Goal: Information Seeking & Learning: Check status

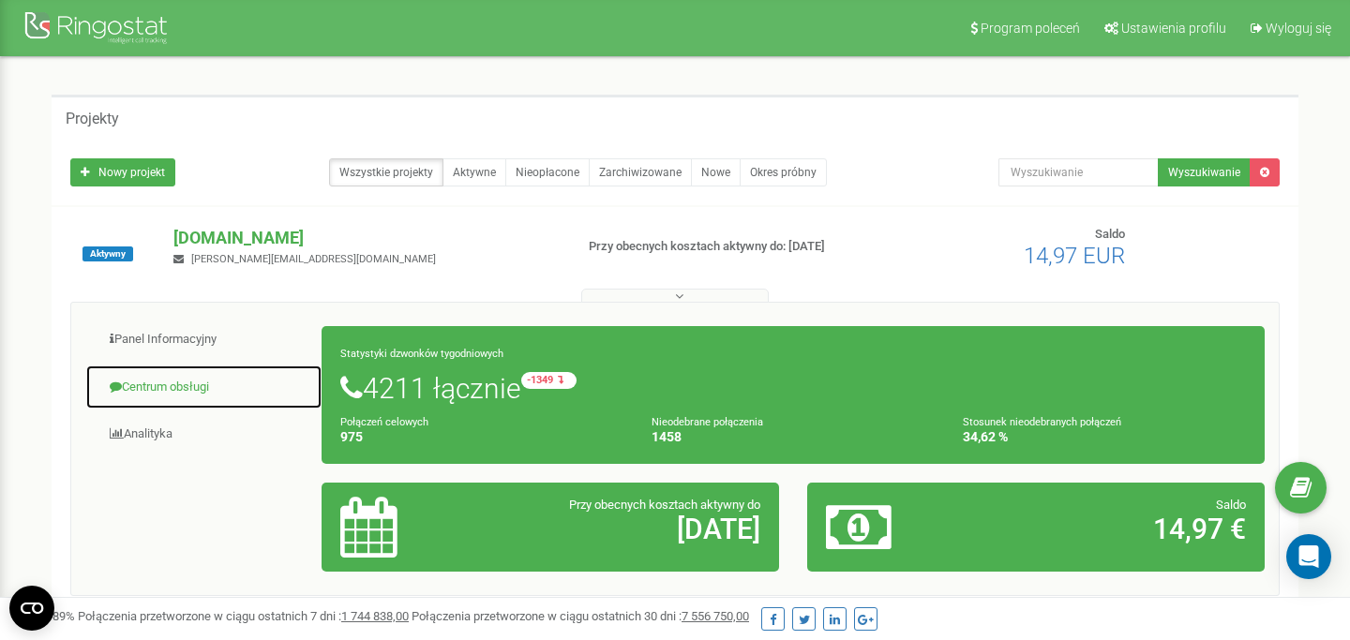
click at [173, 375] on link "Centrum obsługi" at bounding box center [203, 388] width 237 height 46
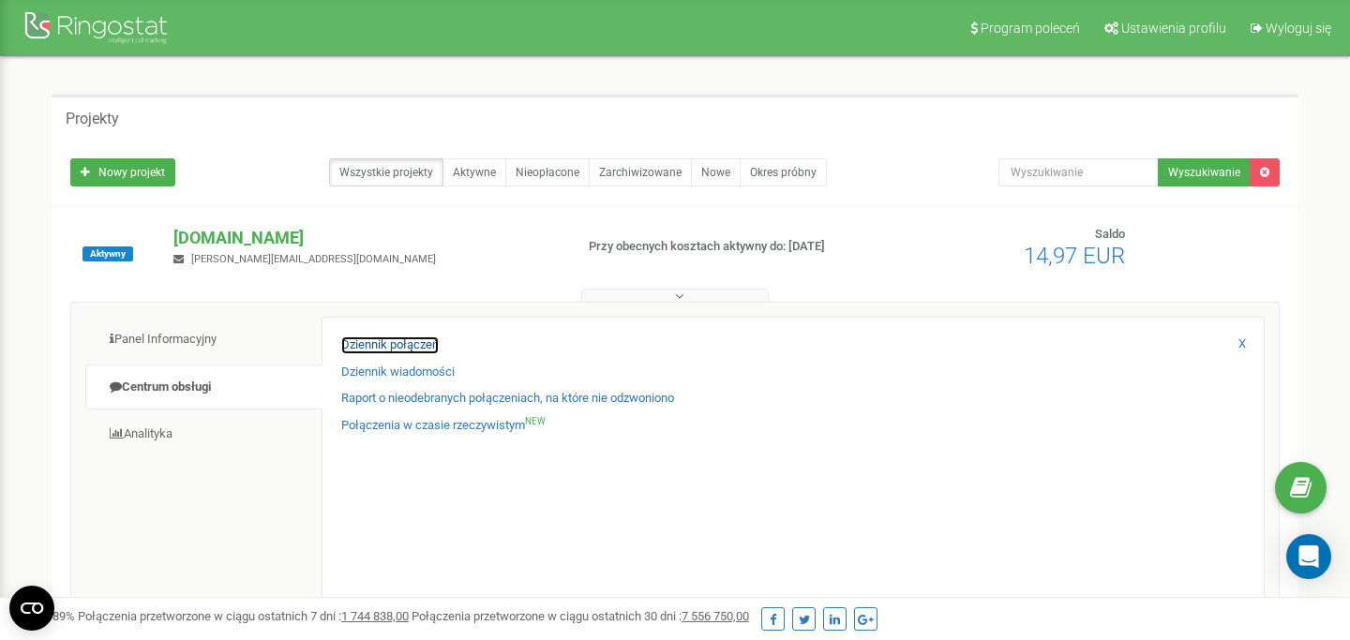
click at [393, 347] on link "Dziennik połączeń" at bounding box center [390, 346] width 98 height 18
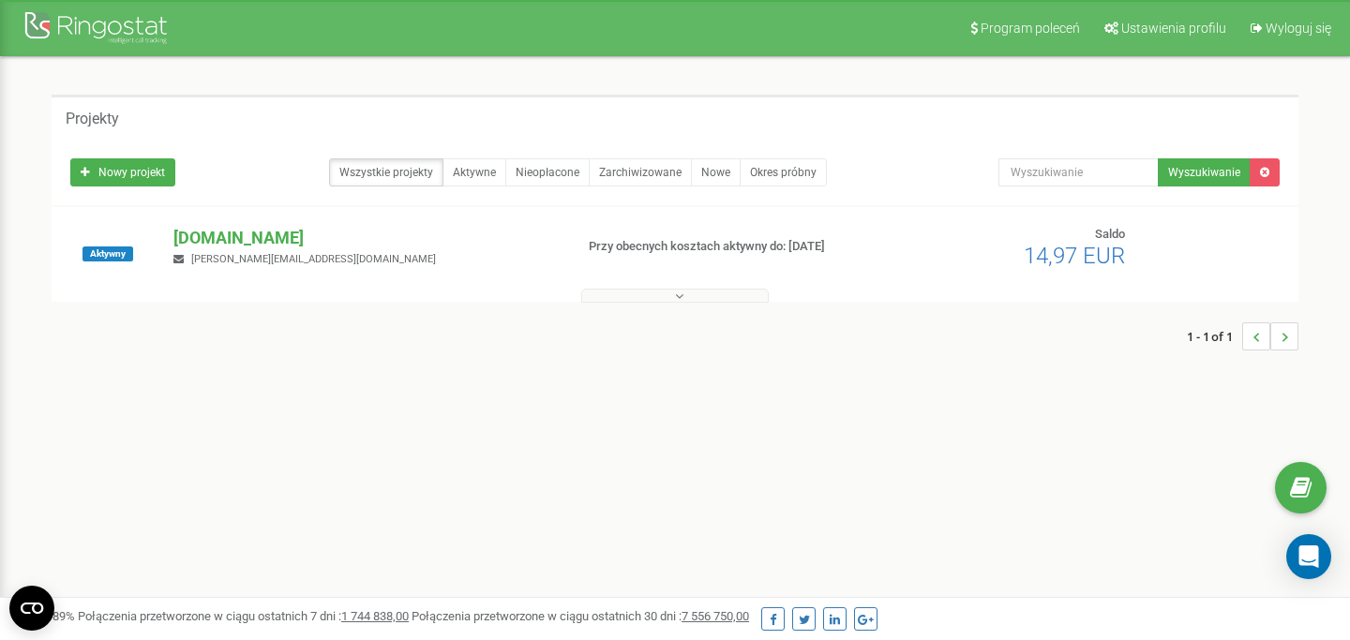
click at [205, 252] on div "[DOMAIN_NAME] [PERSON_NAME][EMAIL_ADDRESS][DOMAIN_NAME]" at bounding box center [365, 246] width 413 height 41
click at [204, 246] on p "[DOMAIN_NAME]" at bounding box center [365, 238] width 384 height 24
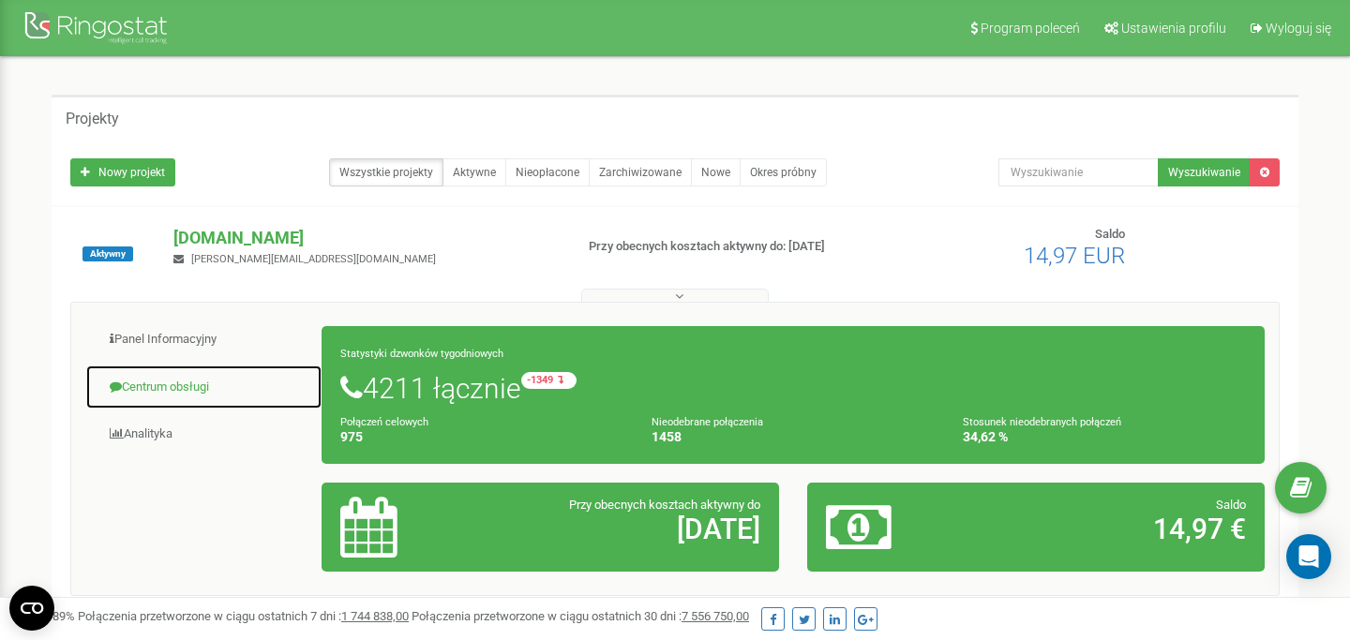
click at [157, 388] on link "Centrum obsługi" at bounding box center [203, 388] width 237 height 46
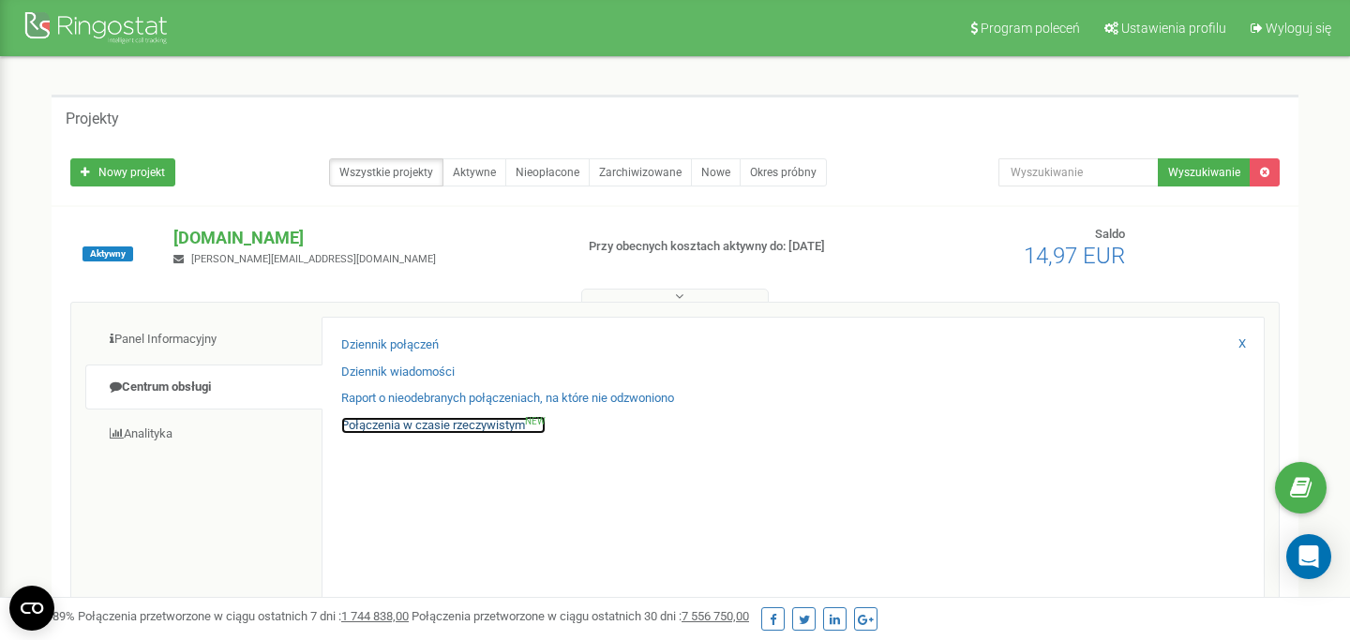
click at [394, 426] on link "Połączenia w czasie rzeczywistym NEW" at bounding box center [443, 426] width 204 height 18
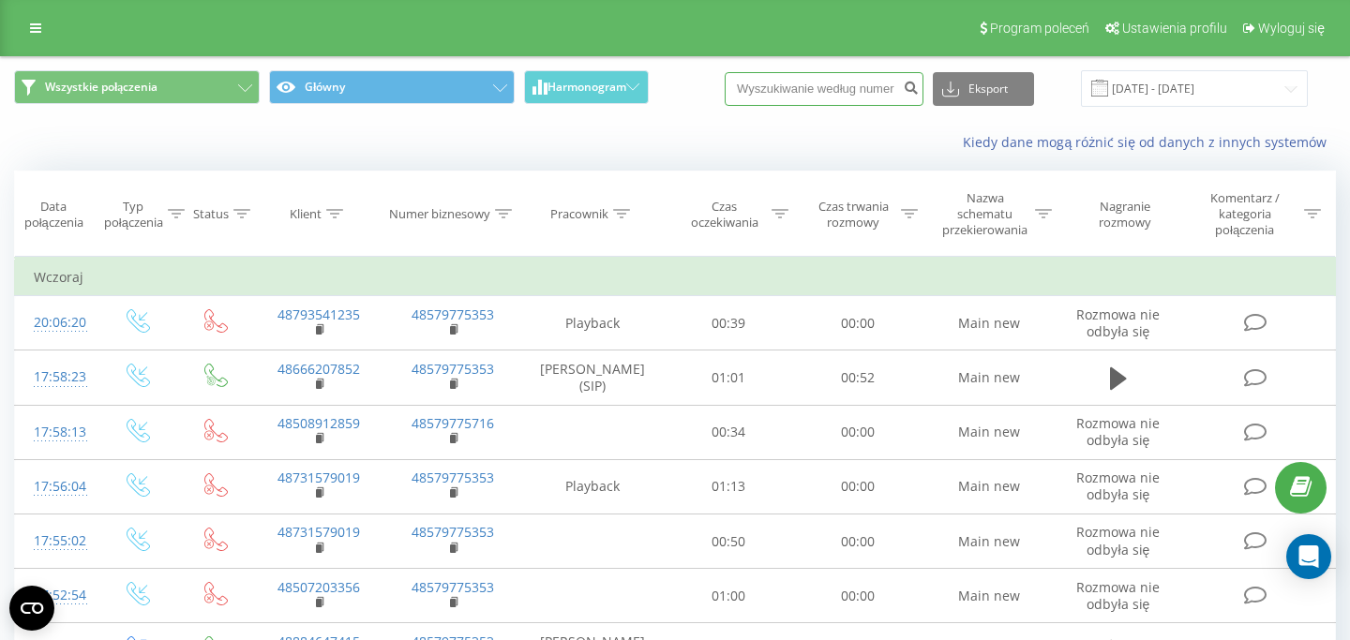
click at [837, 77] on input at bounding box center [824, 89] width 199 height 34
paste input "505 169 018"
type input "505 169 018"
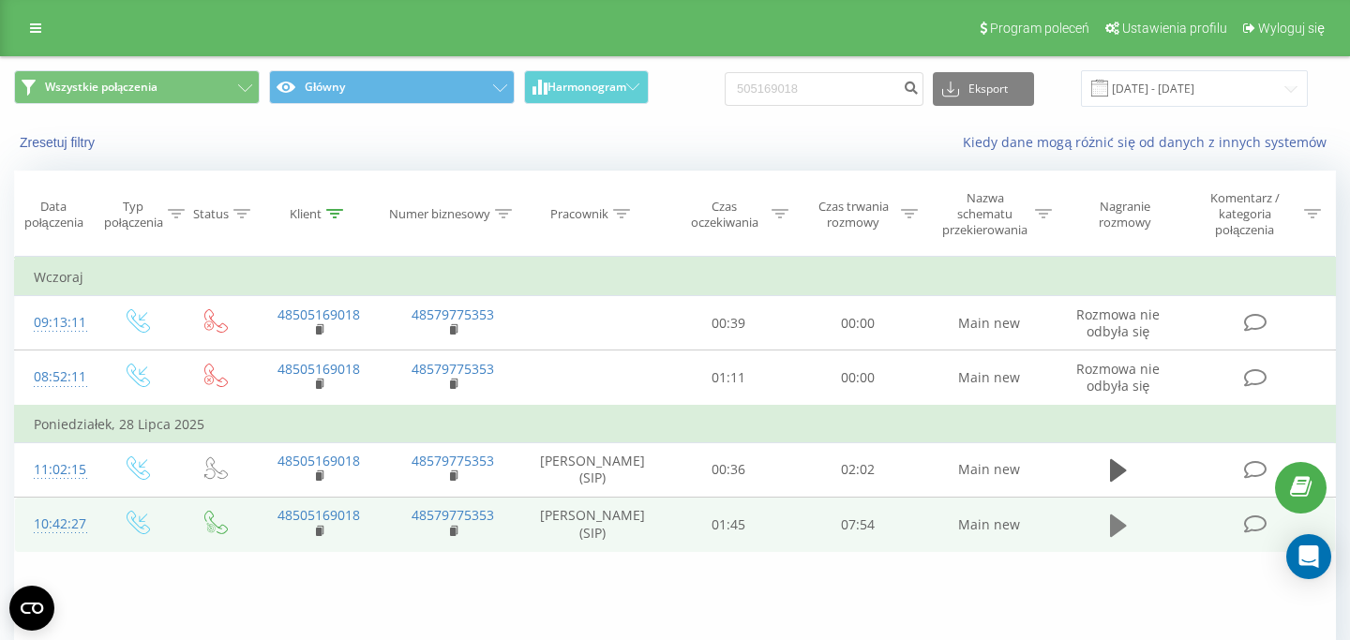
click at [1112, 531] on icon at bounding box center [1118, 525] width 17 height 23
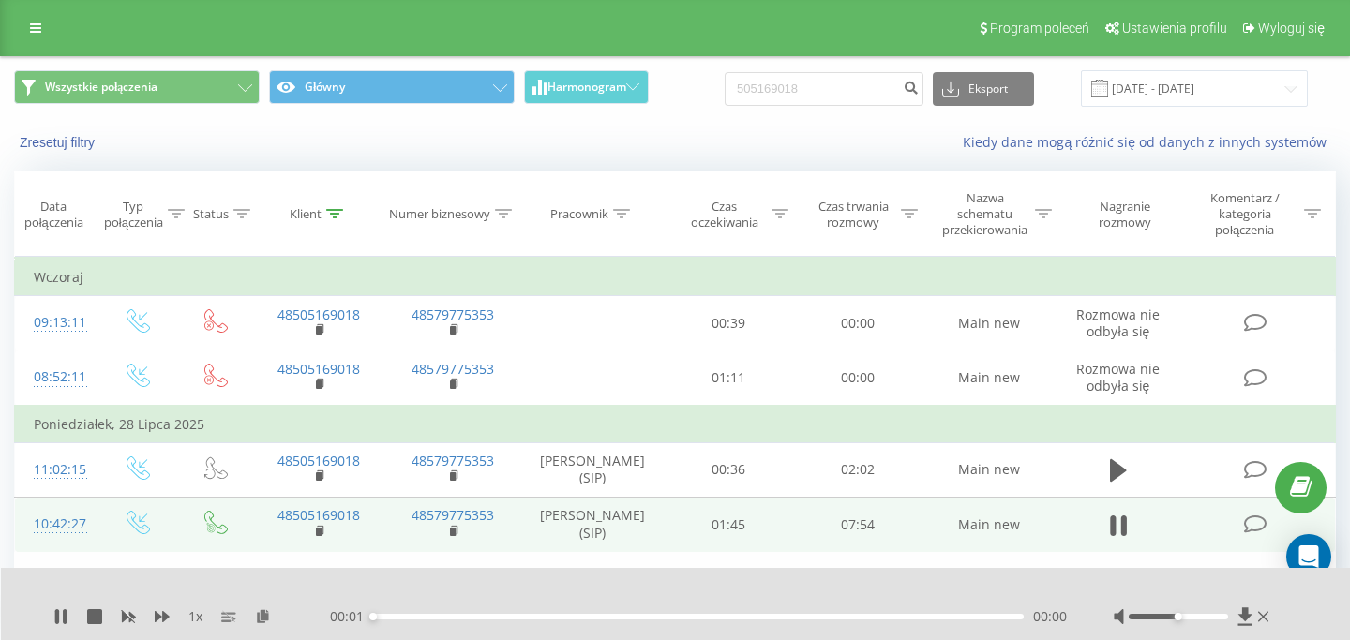
click at [829, 619] on div "00:00" at bounding box center [698, 617] width 651 height 6
click at [829, 619] on div "00:01" at bounding box center [698, 617] width 651 height 6
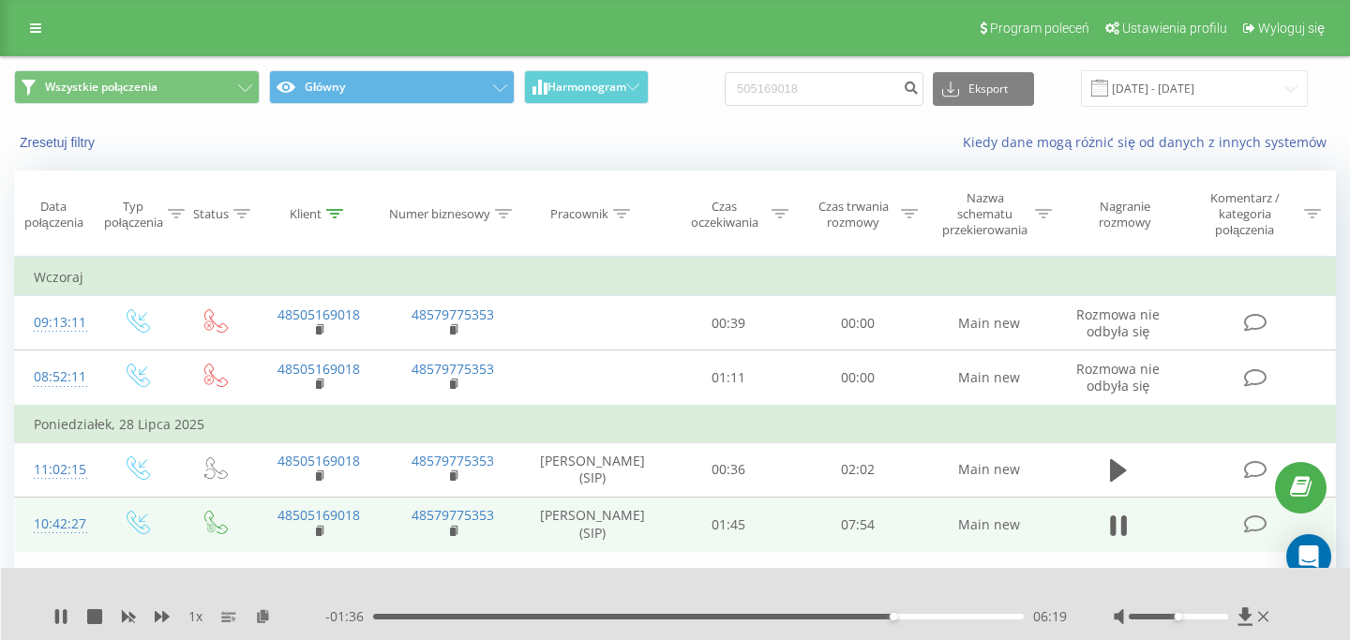
click at [67, 622] on icon at bounding box center [65, 616] width 4 height 15
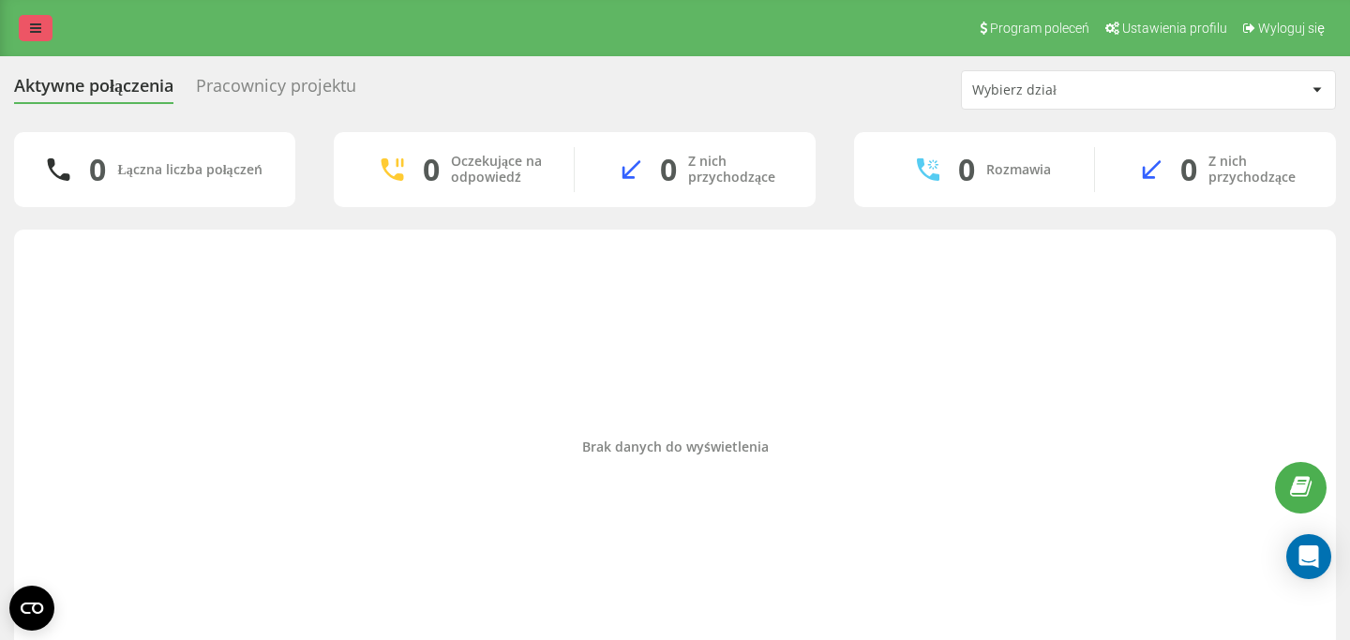
click at [32, 17] on link at bounding box center [36, 28] width 34 height 26
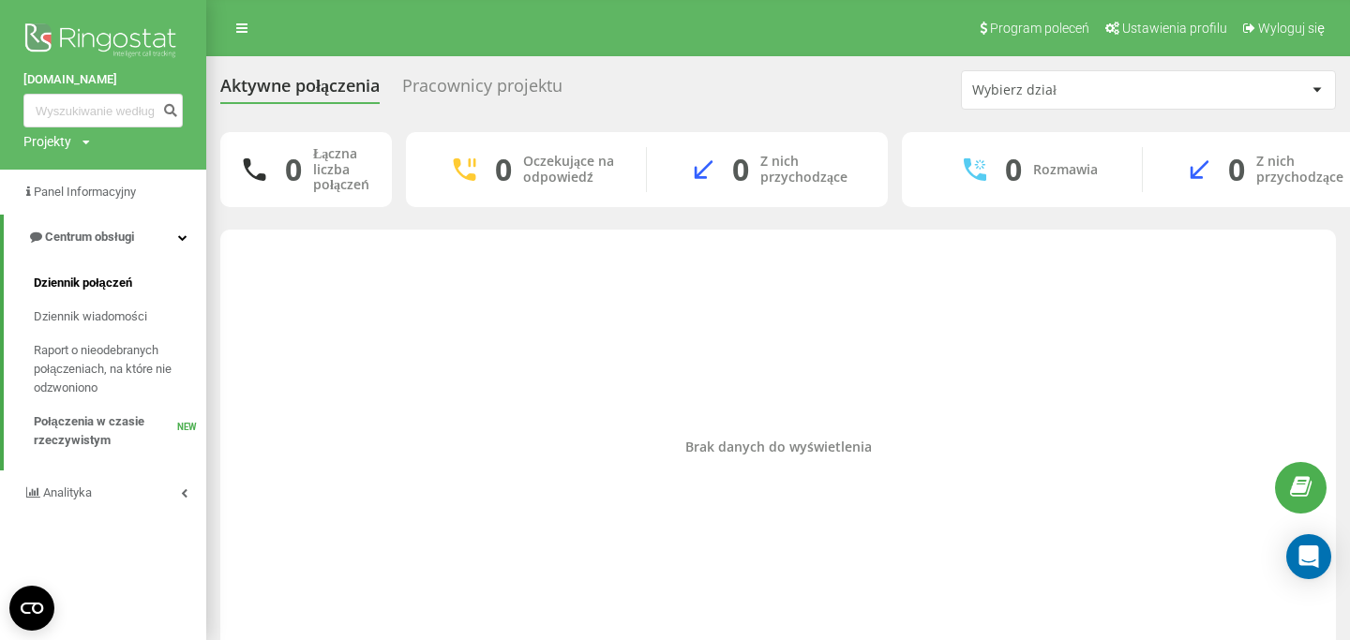
click at [94, 288] on span "Dziennik połączeń" at bounding box center [83, 283] width 98 height 19
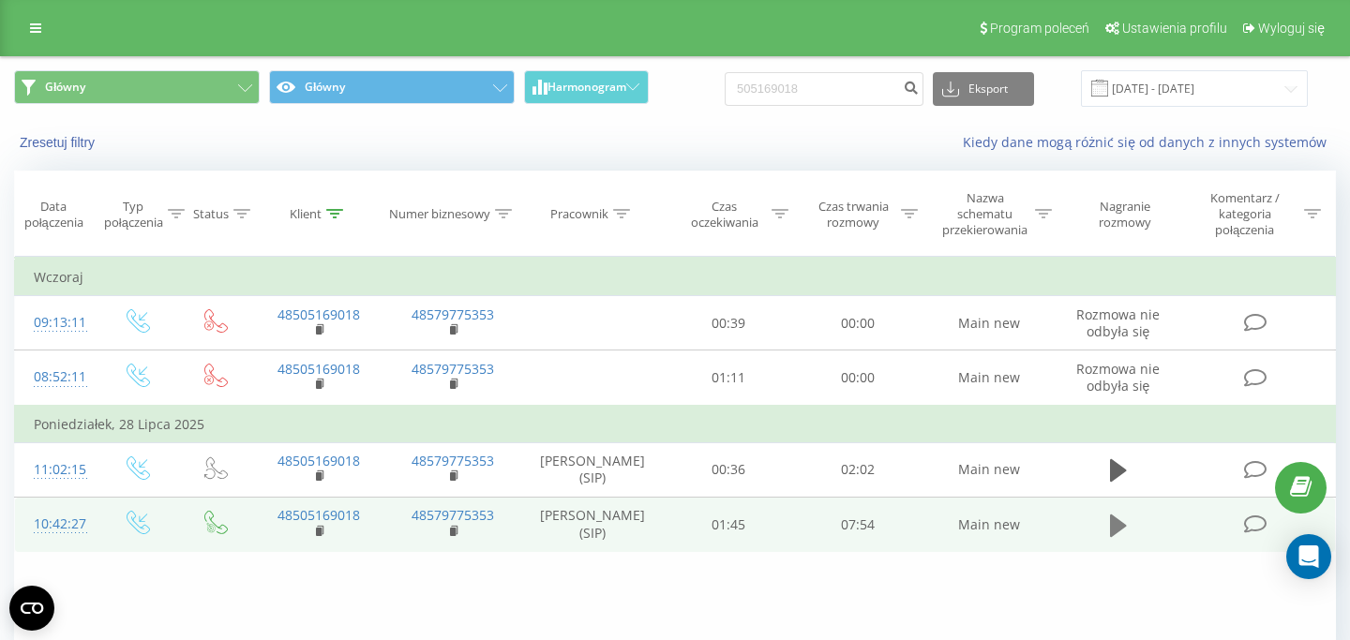
click at [1116, 530] on icon at bounding box center [1118, 525] width 17 height 23
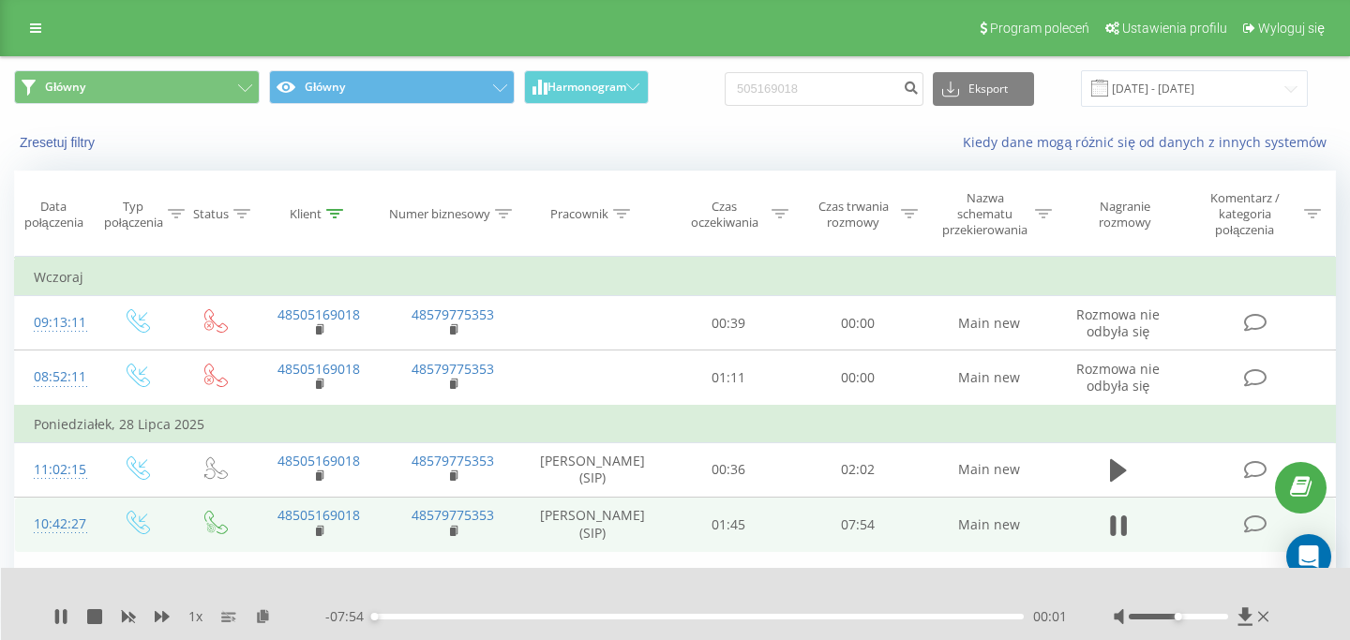
click at [1116, 530] on icon at bounding box center [1113, 526] width 6 height 21
click at [715, 620] on div "- 07:54 00:01 00:01" at bounding box center [696, 617] width 742 height 19
click at [715, 617] on div "00:01" at bounding box center [698, 617] width 651 height 6
click at [715, 617] on div "04:10" at bounding box center [698, 617] width 651 height 6
click at [65, 611] on icon at bounding box center [60, 616] width 15 height 15
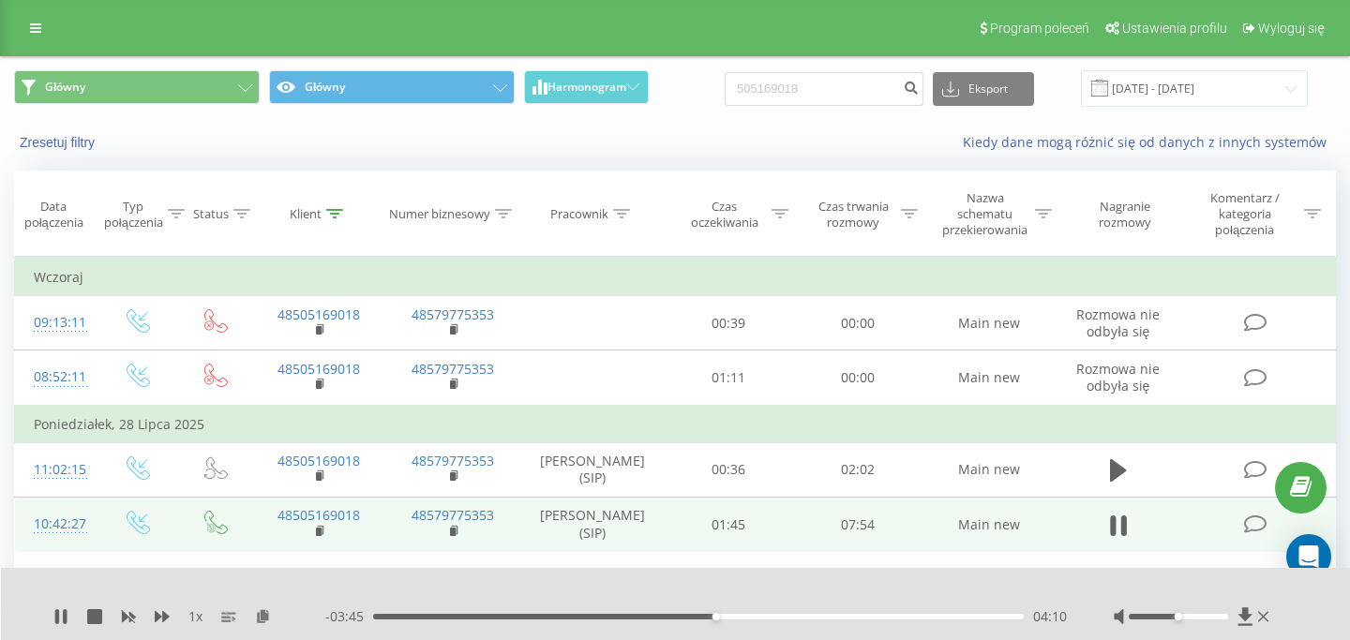
click at [783, 622] on div "- 03:45 04:10 04:10" at bounding box center [696, 617] width 742 height 19
click at [783, 620] on div "- 03:45 04:10 04:10" at bounding box center [696, 617] width 742 height 19
click at [59, 617] on icon at bounding box center [57, 616] width 4 height 15
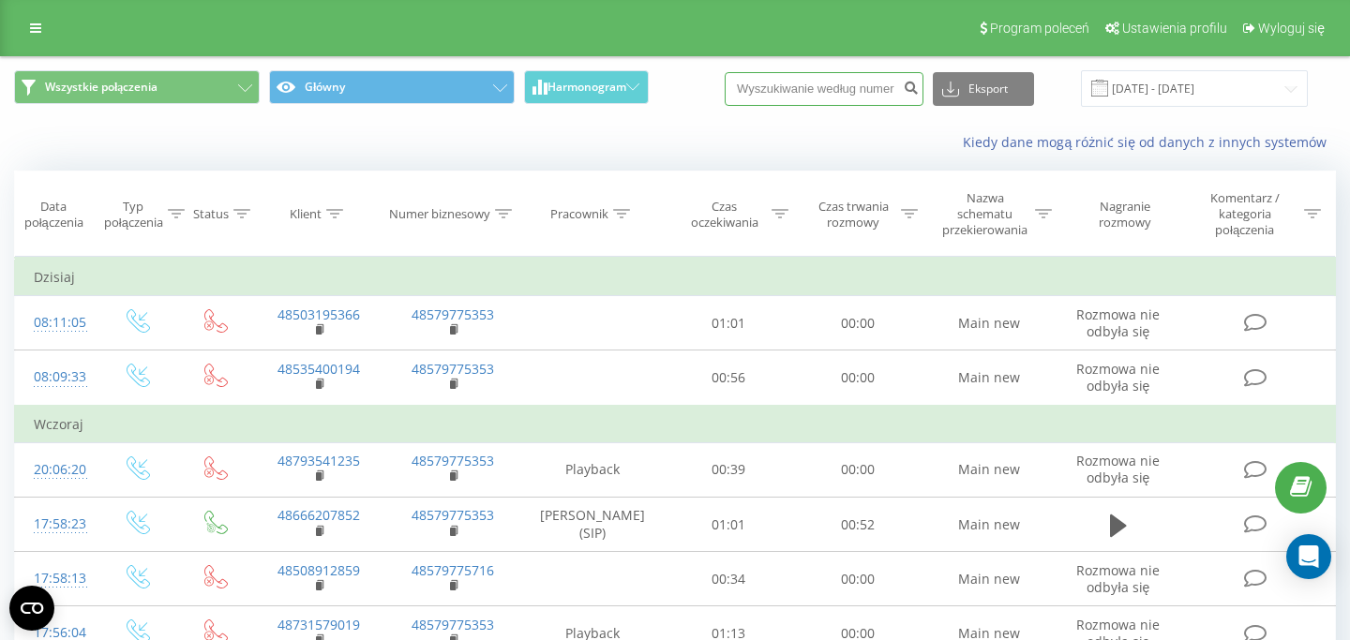
click at [858, 83] on input at bounding box center [824, 89] width 199 height 34
paste input "505 169 018"
type input "505 169 018"
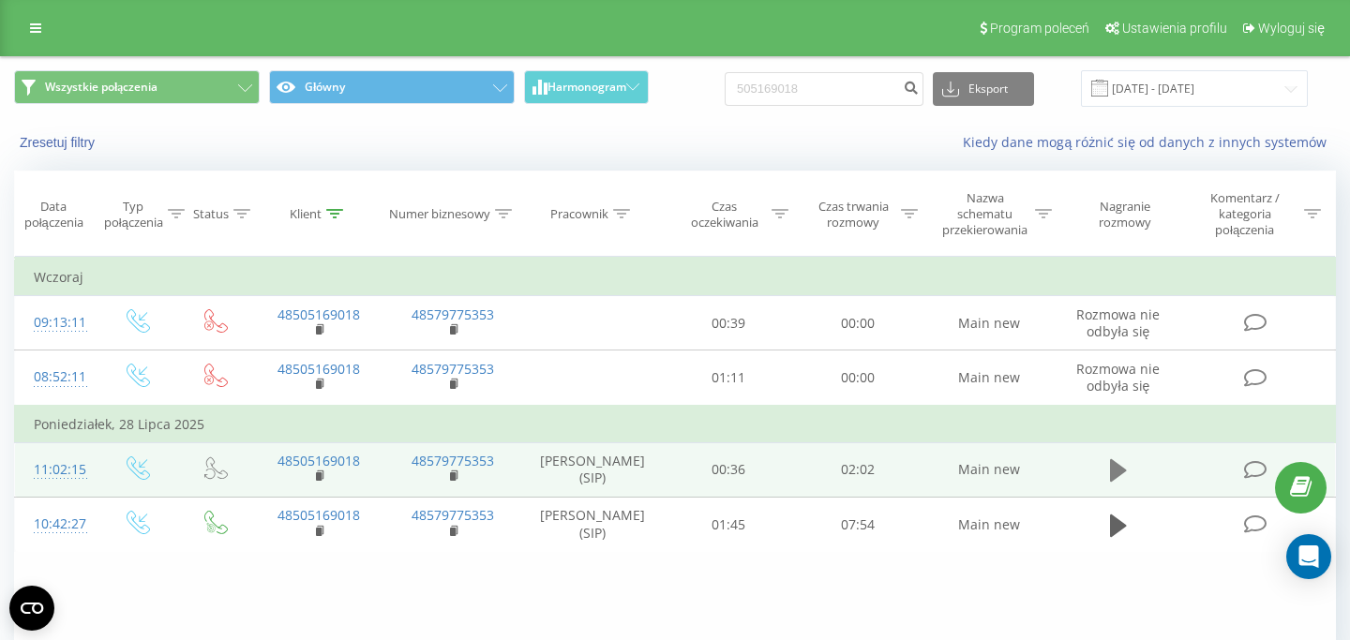
click at [1120, 472] on icon at bounding box center [1118, 470] width 17 height 23
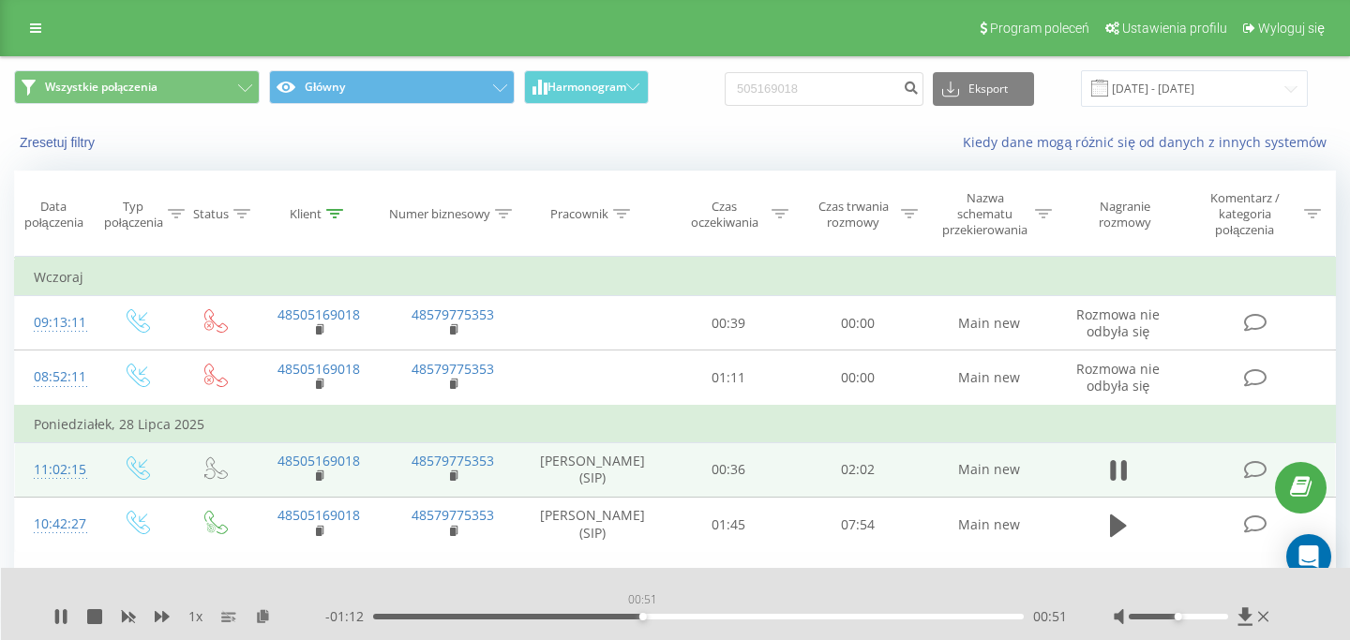
click at [642, 614] on div "00:51" at bounding box center [698, 617] width 651 height 6
click at [53, 609] on div "1 x - 01:12 00:51 00:51" at bounding box center [676, 604] width 1350 height 72
click at [56, 609] on icon at bounding box center [57, 616] width 4 height 15
click at [57, 609] on icon at bounding box center [60, 616] width 11 height 15
click at [63, 617] on icon at bounding box center [60, 616] width 15 height 15
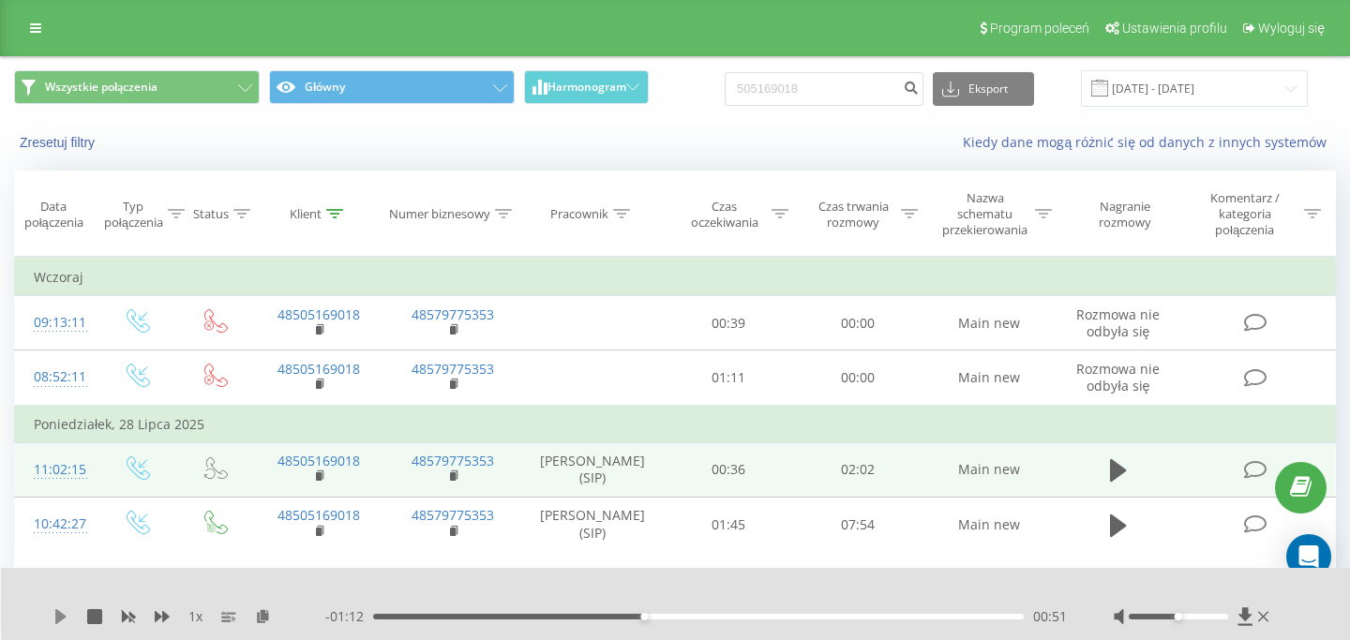
click at [63, 610] on icon at bounding box center [60, 616] width 15 height 15
click at [683, 621] on div "- 01:12 00:51 00:51" at bounding box center [696, 617] width 742 height 19
click at [698, 620] on div "- 01:12 00:51 00:51" at bounding box center [696, 617] width 742 height 19
click at [704, 616] on div "00:51" at bounding box center [698, 617] width 651 height 6
click at [101, 616] on icon at bounding box center [94, 616] width 15 height 15
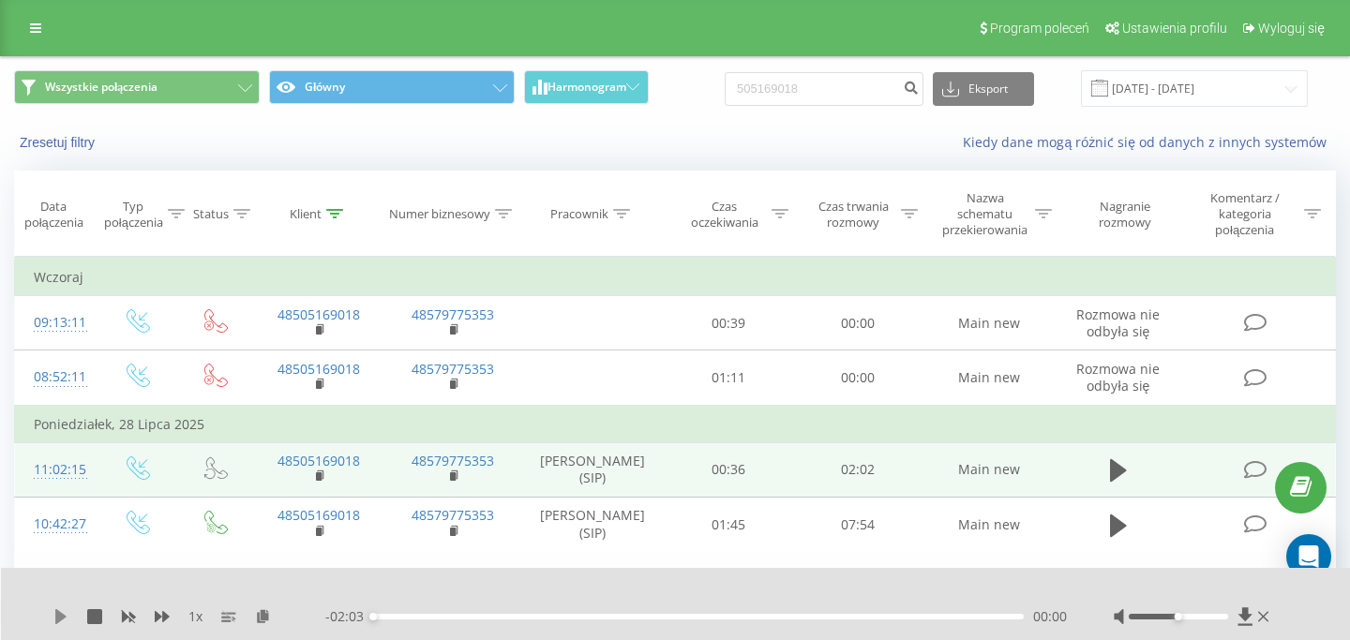
click at [58, 619] on icon at bounding box center [60, 616] width 11 height 15
click at [437, 618] on div "00:00" at bounding box center [698, 617] width 651 height 6
click at [1126, 472] on icon at bounding box center [1124, 470] width 6 height 21
click at [1126, 472] on icon at bounding box center [1118, 470] width 17 height 23
click at [683, 616] on div "00:38" at bounding box center [698, 617] width 651 height 6
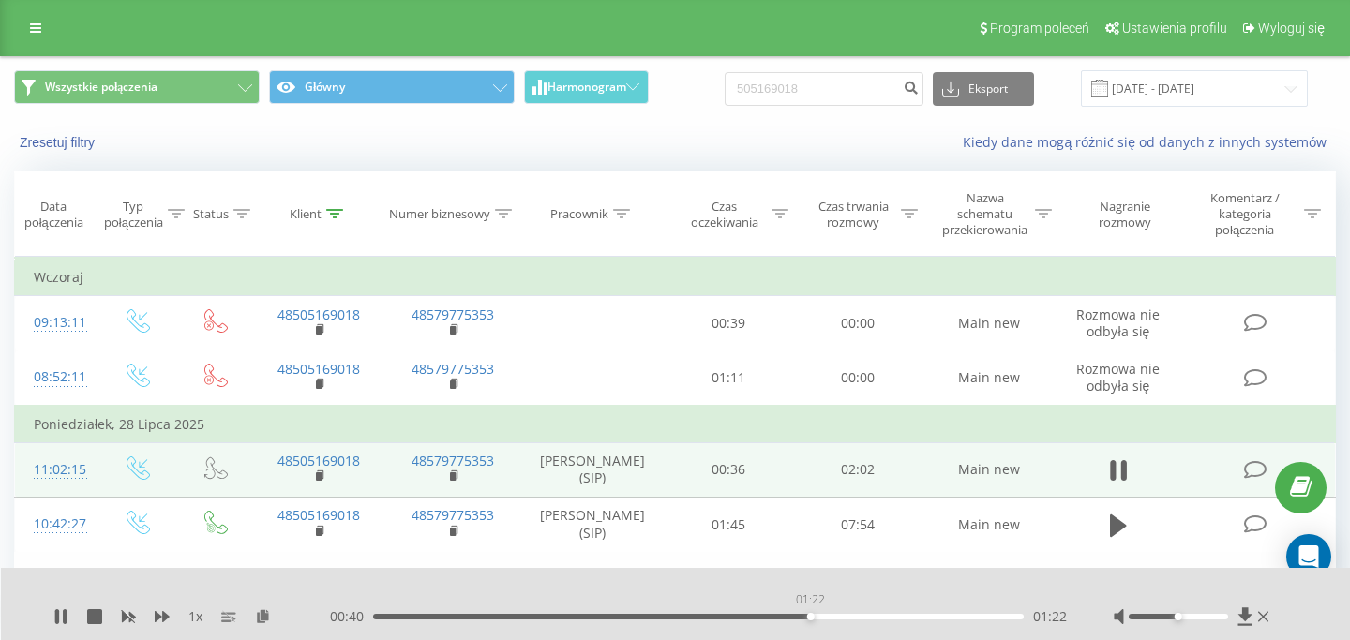
click at [810, 617] on div "01:22" at bounding box center [698, 617] width 651 height 6
click at [60, 620] on icon at bounding box center [60, 616] width 15 height 15
click at [38, 27] on icon at bounding box center [35, 28] width 11 height 13
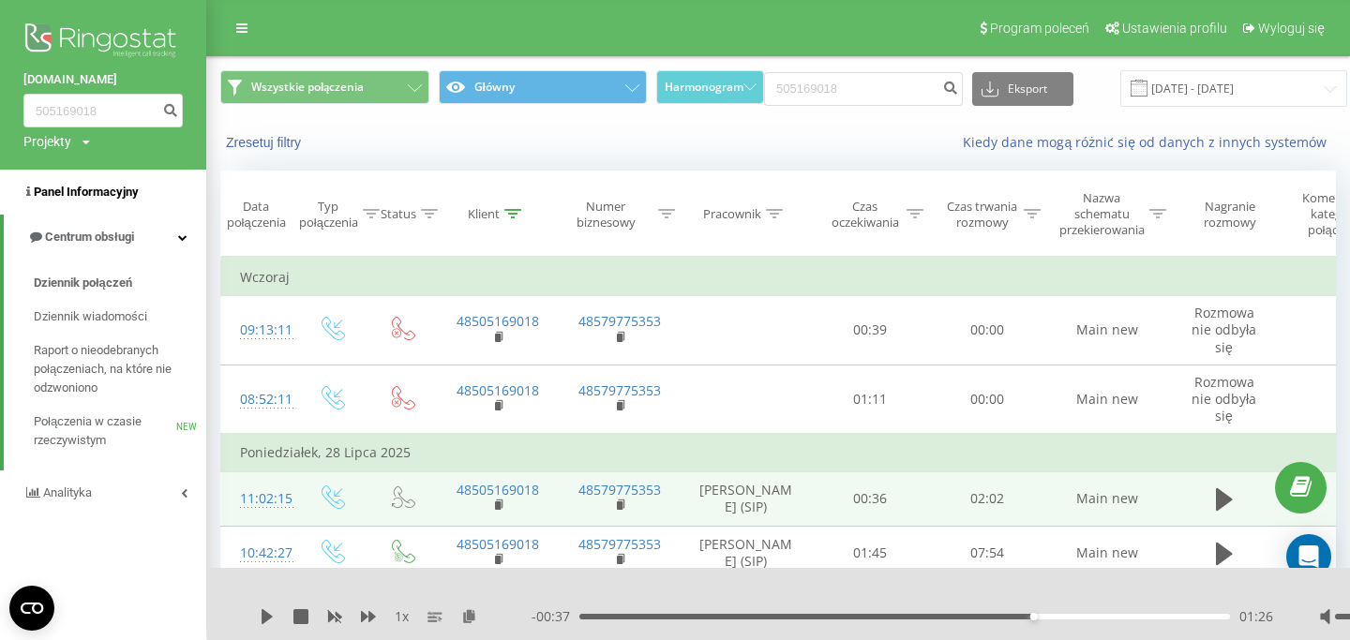
click at [114, 181] on link "Panel Informacyjny" at bounding box center [103, 192] width 206 height 45
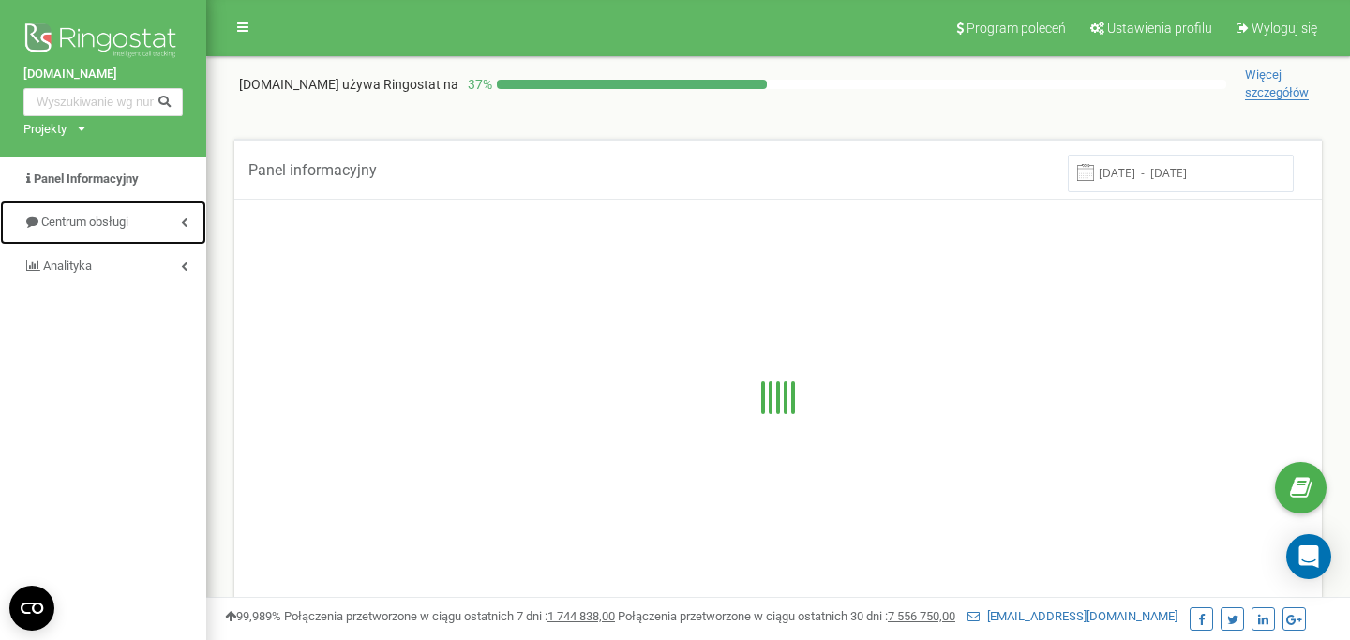
click at [113, 218] on span "Centrum obsługi" at bounding box center [84, 222] width 87 height 14
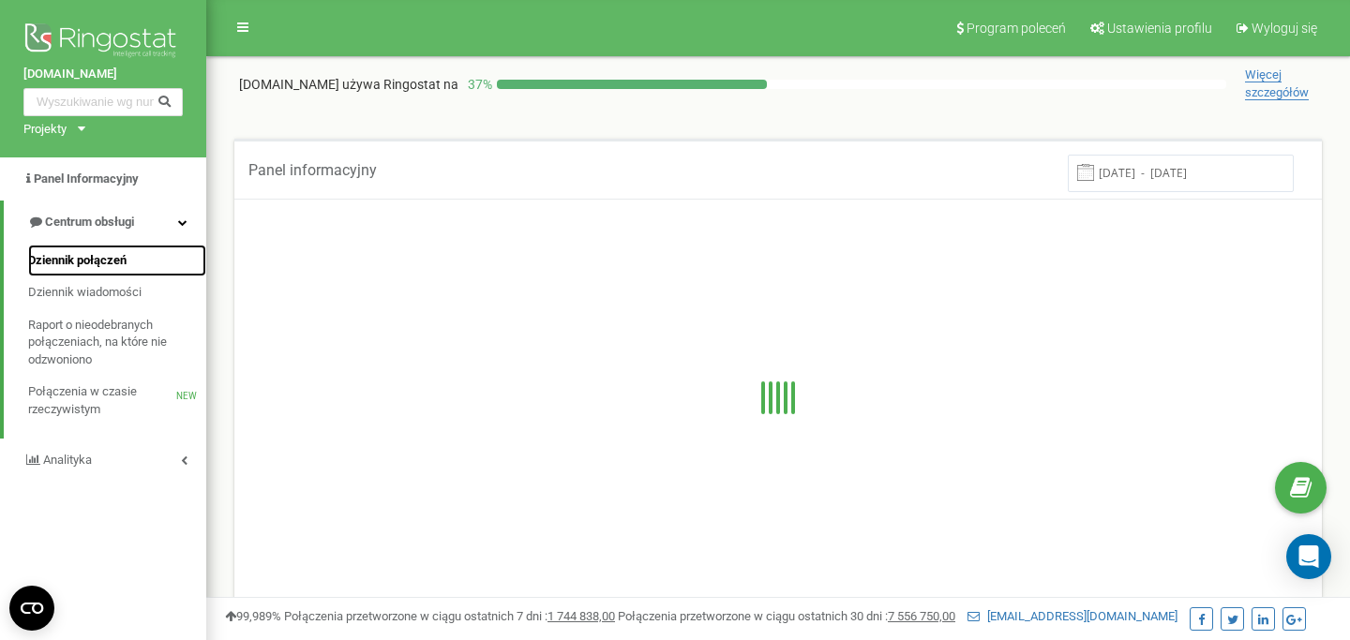
click at [109, 269] on span "Dziennik połączeń" at bounding box center [77, 261] width 98 height 18
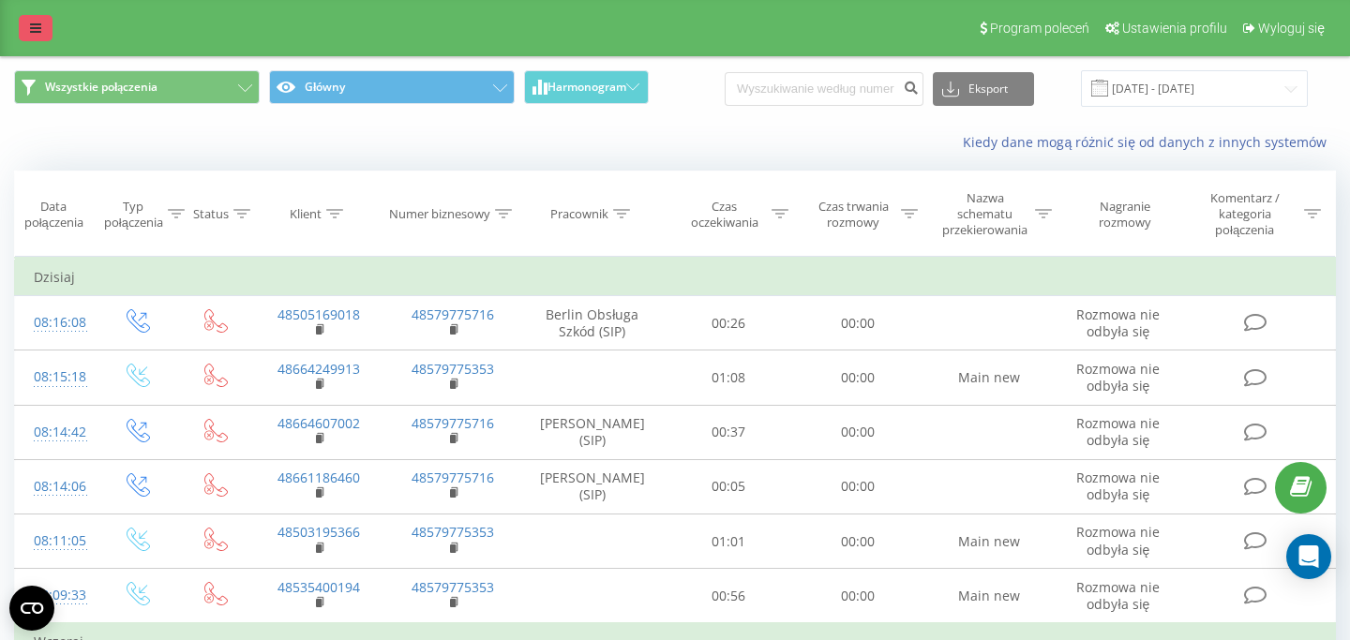
click at [36, 34] on icon at bounding box center [35, 28] width 11 height 13
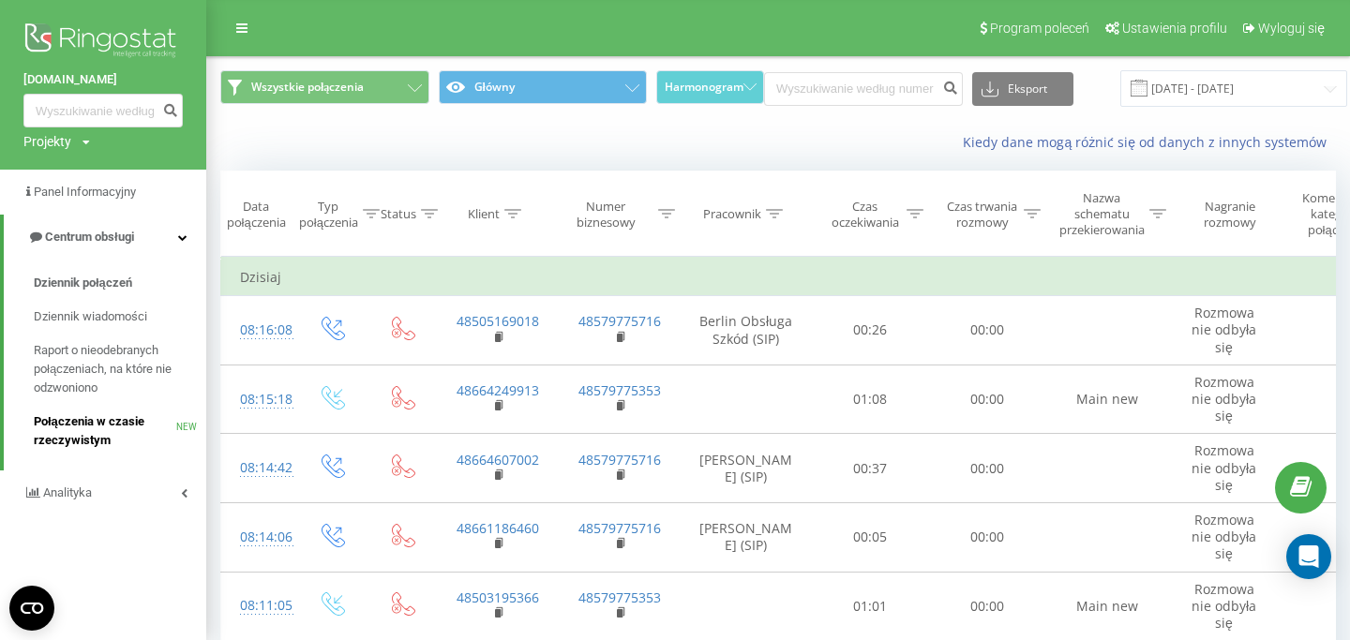
click at [123, 449] on span "Połączenia w czasie rzeczywistym" at bounding box center [105, 432] width 143 height 38
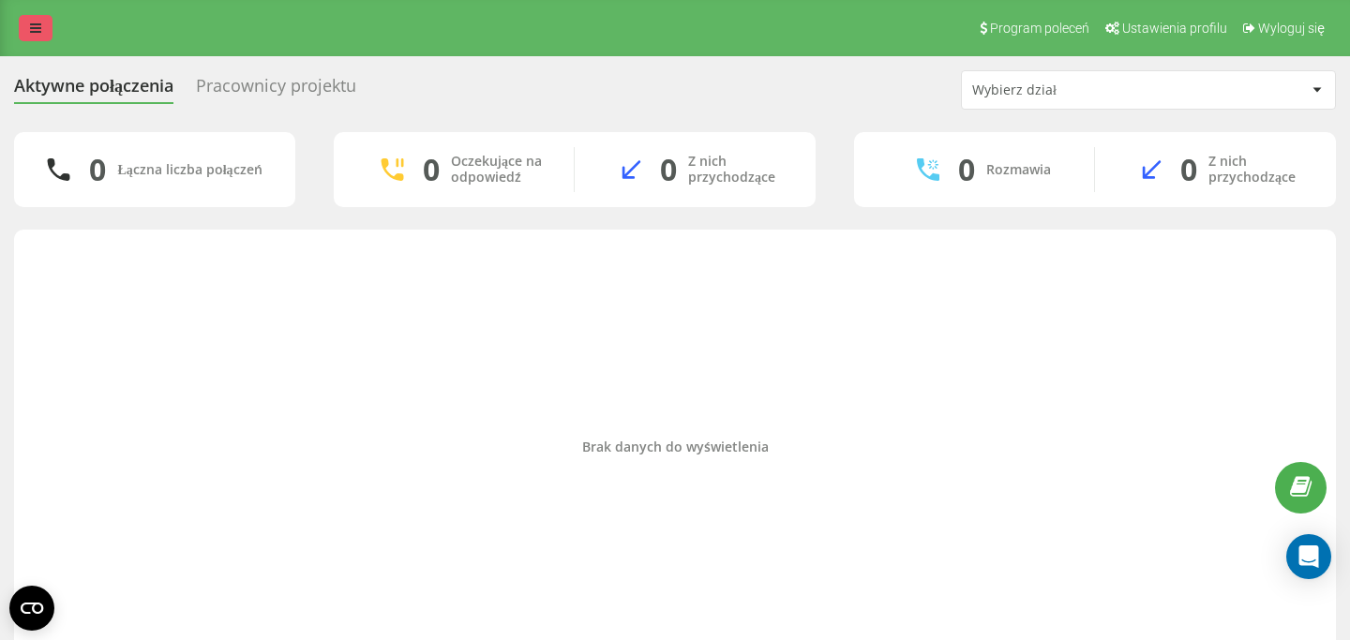
click at [33, 36] on link at bounding box center [36, 28] width 34 height 26
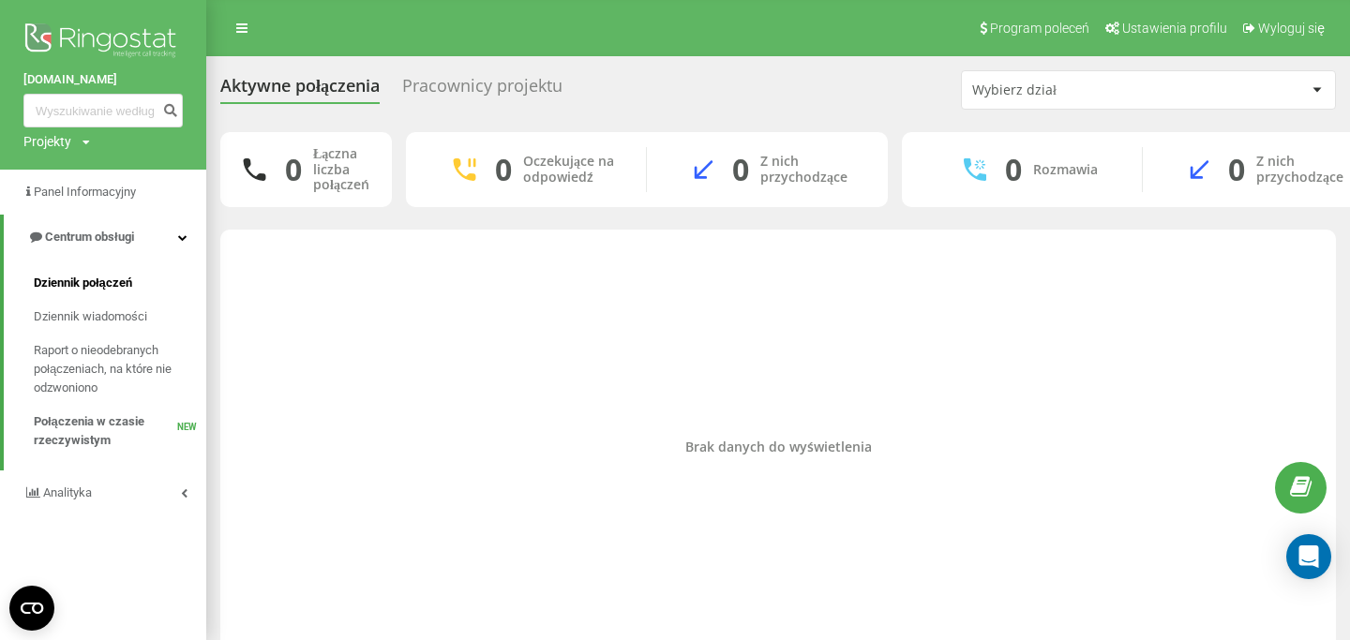
click at [85, 288] on span "Dziennik połączeń" at bounding box center [83, 283] width 98 height 19
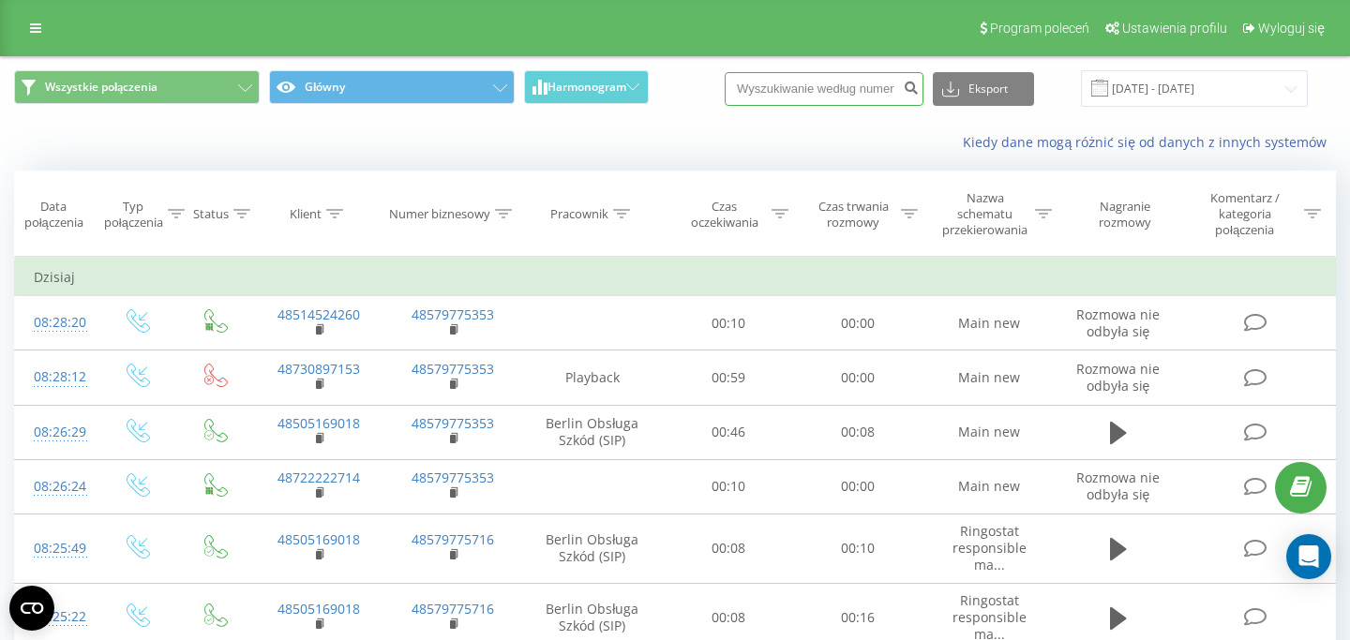
click at [814, 92] on input at bounding box center [824, 89] width 199 height 34
paste input "664 939 218"
type input "664 939 218"
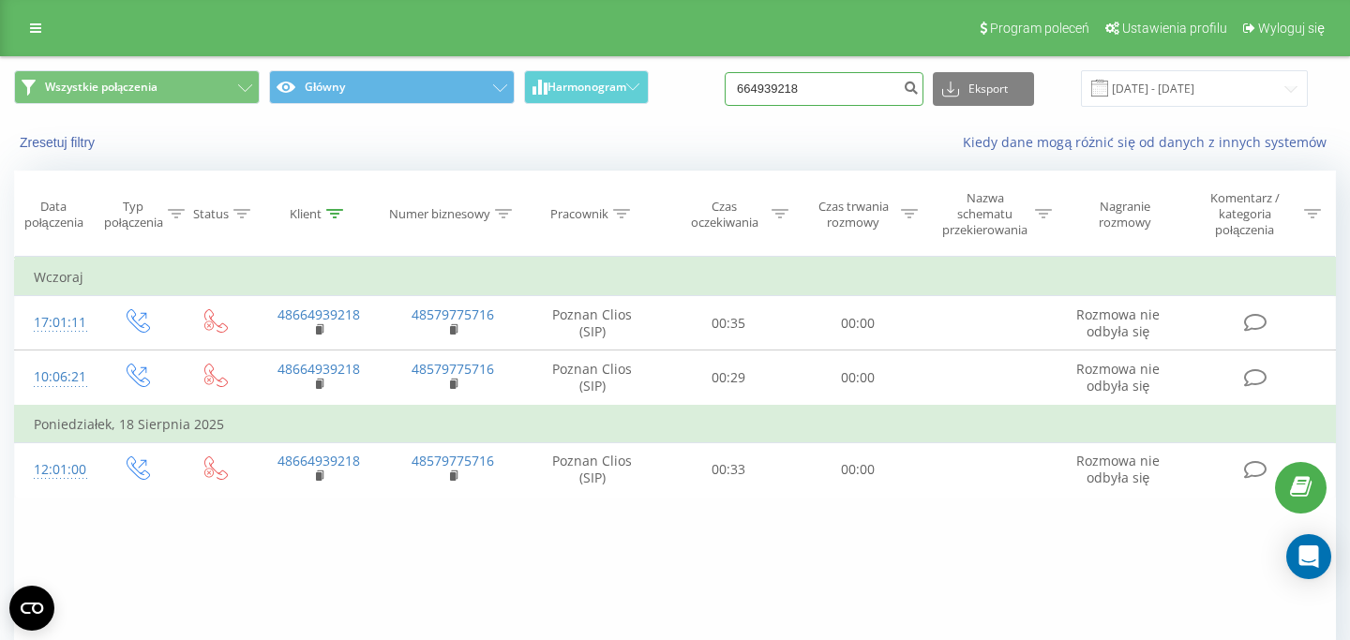
drag, startPoint x: 839, startPoint y: 106, endPoint x: 712, endPoint y: 99, distance: 127.7
click at [720, 100] on div "Wszystkie połączenia Główny Harmonogram 664939218 Eksport .csv .xls .xlsx [DATE…" at bounding box center [675, 88] width 1322 height 37
paste input "4860244727"
type input "48602447278"
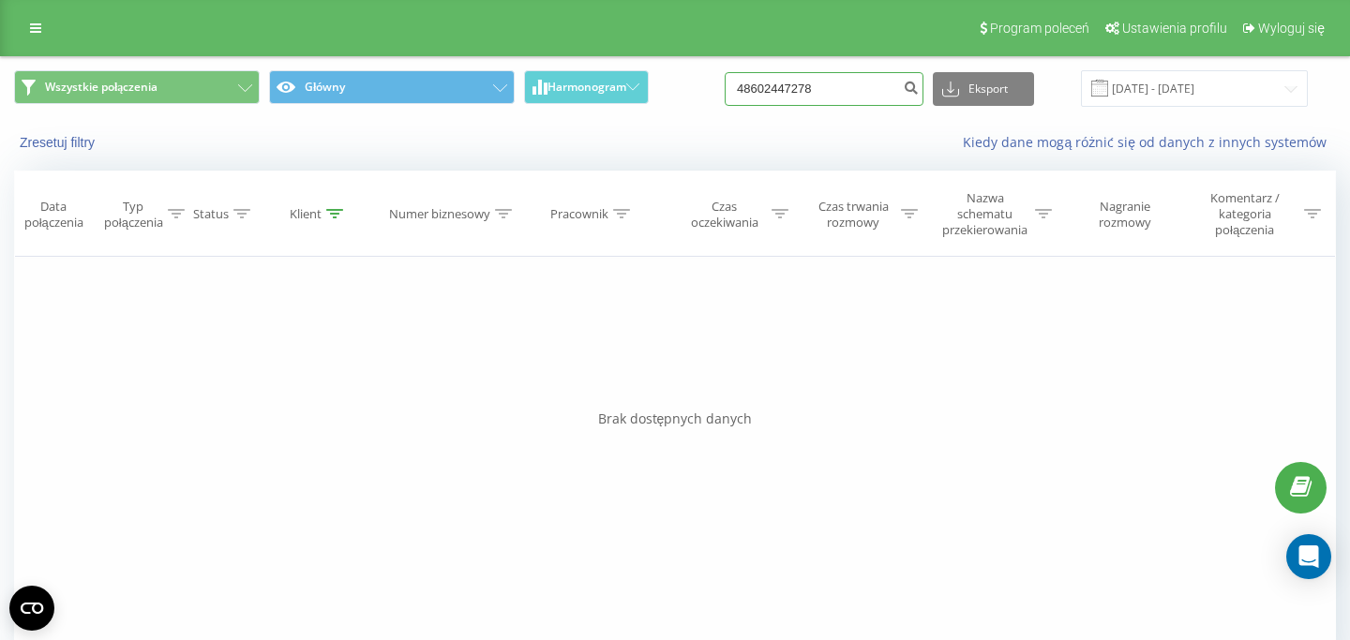
drag, startPoint x: 850, startPoint y: 81, endPoint x: 725, endPoint y: 83, distance: 125.6
click at [729, 83] on input "48602447278" at bounding box center [824, 89] width 199 height 34
paste input "723576857"
type input "48723576857"
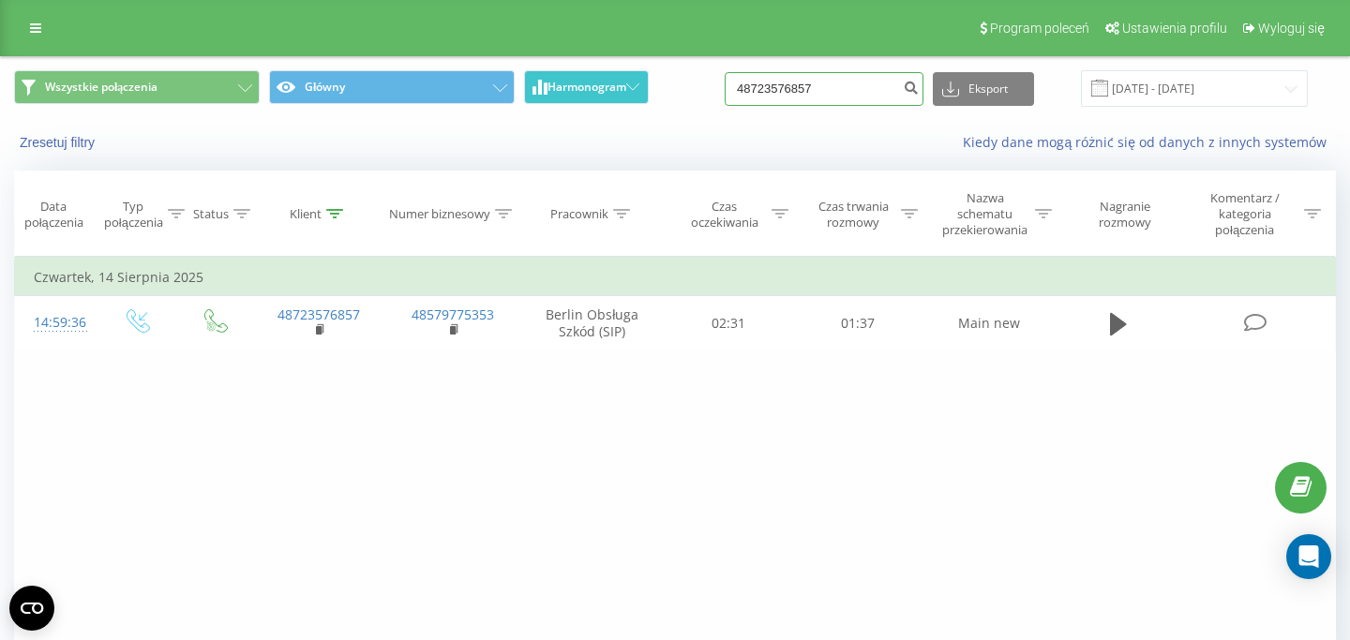
drag, startPoint x: 845, startPoint y: 89, endPoint x: 611, endPoint y: 92, distance: 233.5
click at [725, 90] on input "48723576857" at bounding box center [824, 89] width 199 height 34
click at [908, 93] on input at bounding box center [824, 89] width 199 height 34
paste input "664 939 218"
type input "664 939 218"
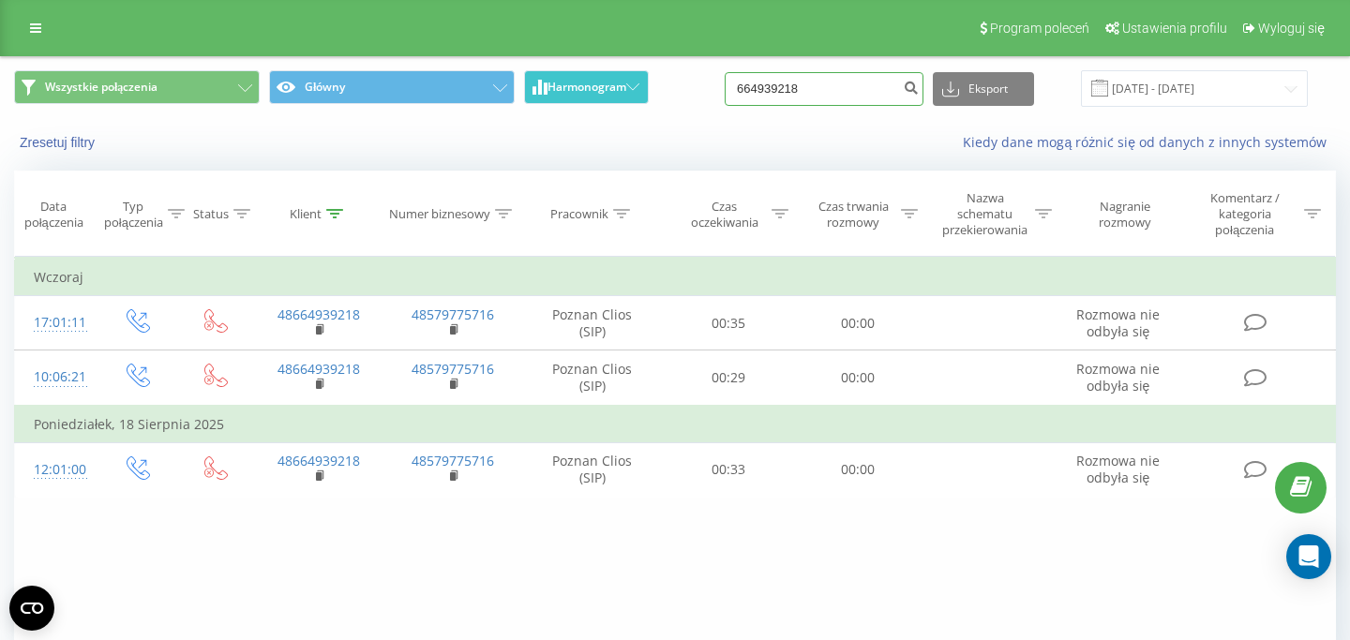
drag, startPoint x: 824, startPoint y: 94, endPoint x: 639, endPoint y: 94, distance: 184.7
click at [725, 94] on input "664939218" at bounding box center [824, 89] width 199 height 34
paste input "48798942886"
type input "48798942886"
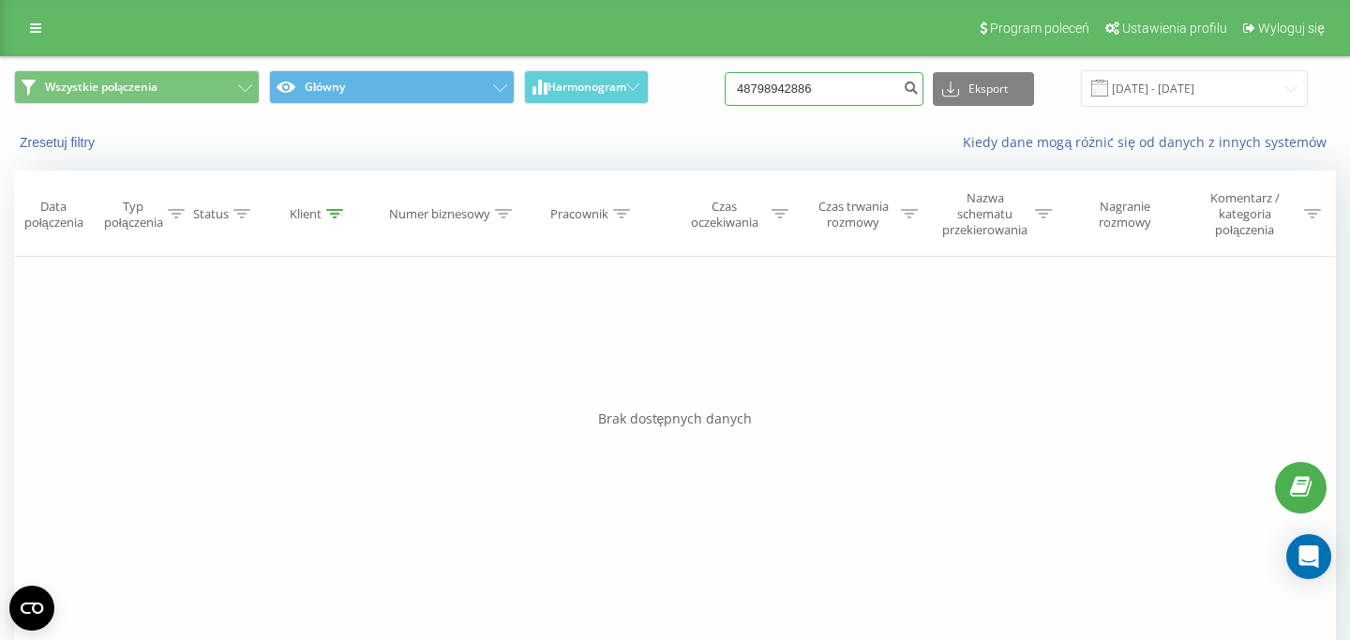
drag, startPoint x: 857, startPoint y: 93, endPoint x: 693, endPoint y: 93, distance: 164.1
click at [725, 93] on input "48798942886" at bounding box center [824, 89] width 199 height 34
paste input "514760677"
type input "48514760677"
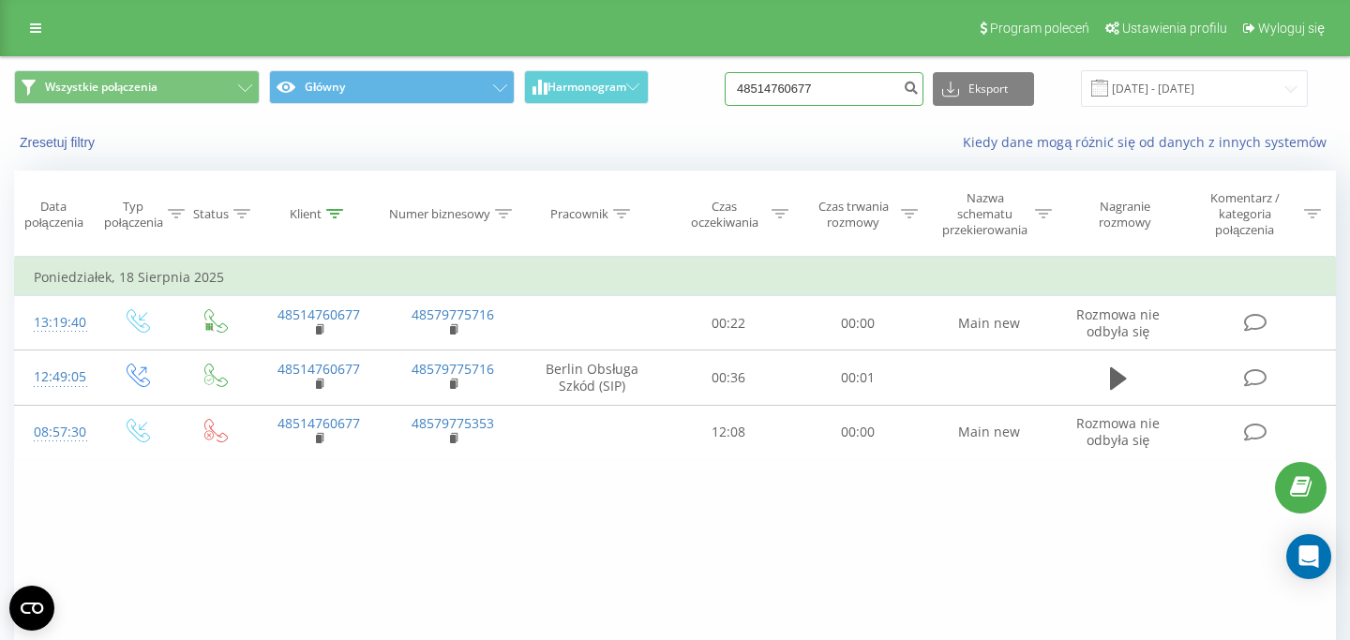
drag, startPoint x: 864, startPoint y: 76, endPoint x: 657, endPoint y: 87, distance: 206.6
click at [725, 87] on input "48514760677" at bounding box center [824, 89] width 199 height 34
paste input "2101703"
type input "48512101703"
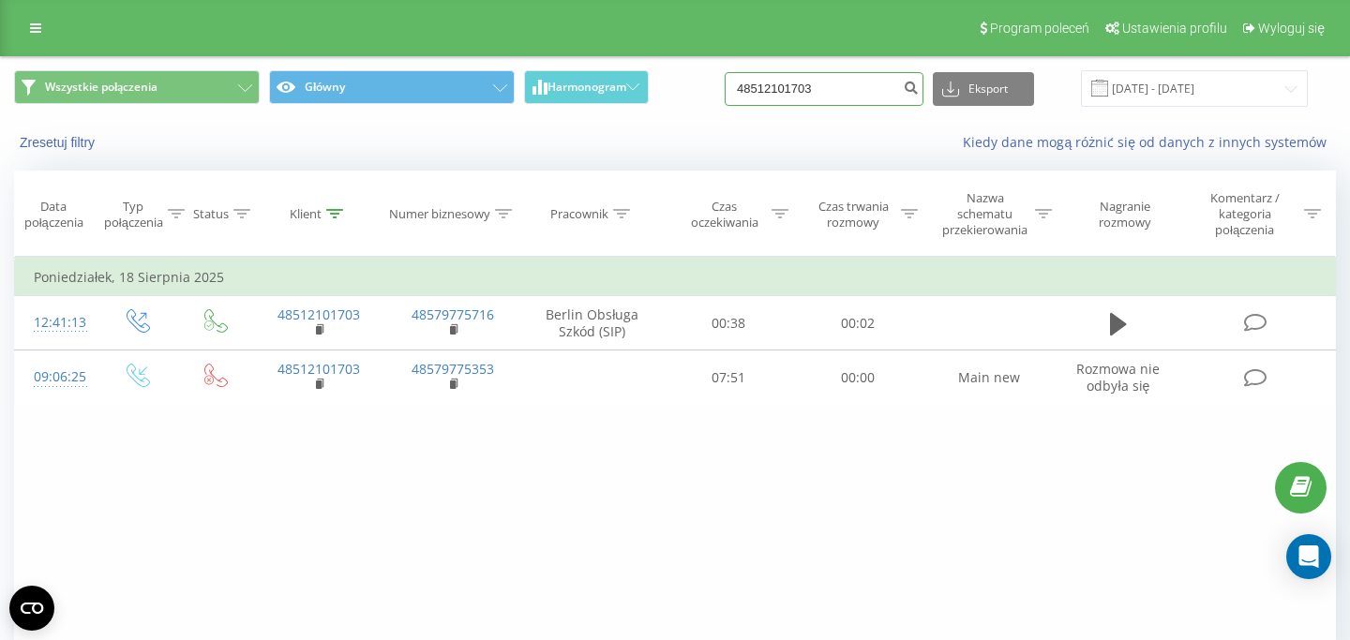
drag, startPoint x: 878, startPoint y: 75, endPoint x: 705, endPoint y: 75, distance: 172.5
click at [725, 75] on input "48512101703" at bounding box center [824, 89] width 199 height 34
paste input "01106406"
type input "48501106406"
click at [802, 99] on input "48501106406" at bounding box center [824, 89] width 199 height 34
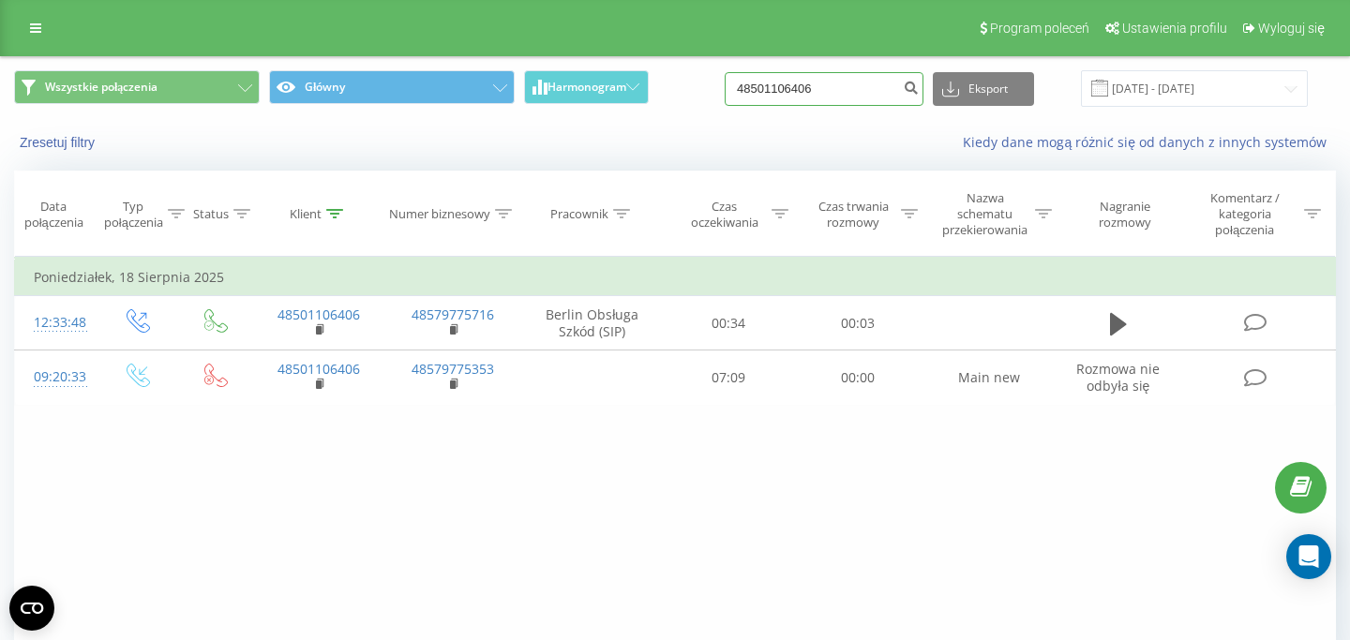
click at [800, 98] on input "48501106406" at bounding box center [824, 89] width 199 height 34
click at [793, 98] on input "48501106406" at bounding box center [824, 89] width 199 height 34
paste input "14760677"
type input "48514760677"
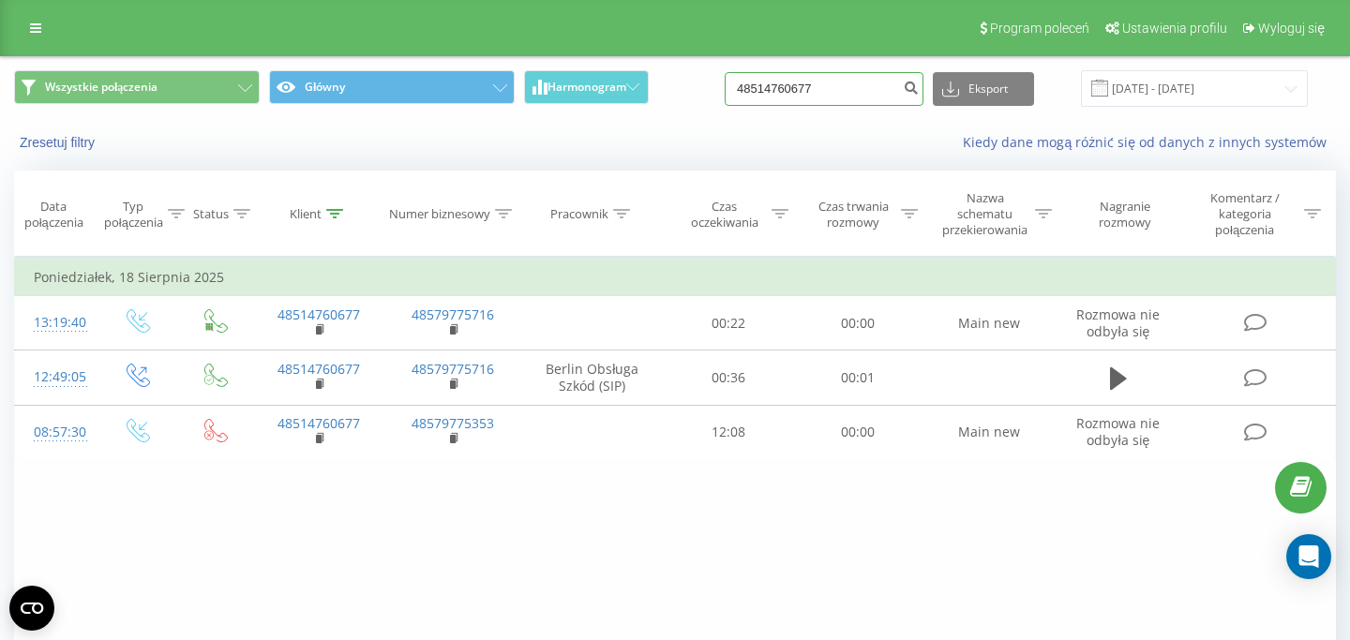
drag, startPoint x: 844, startPoint y: 103, endPoint x: 670, endPoint y: 87, distance: 174.2
click at [725, 88] on input "48514760677" at bounding box center [824, 89] width 199 height 34
paste input "2101703"
type input "48512101703"
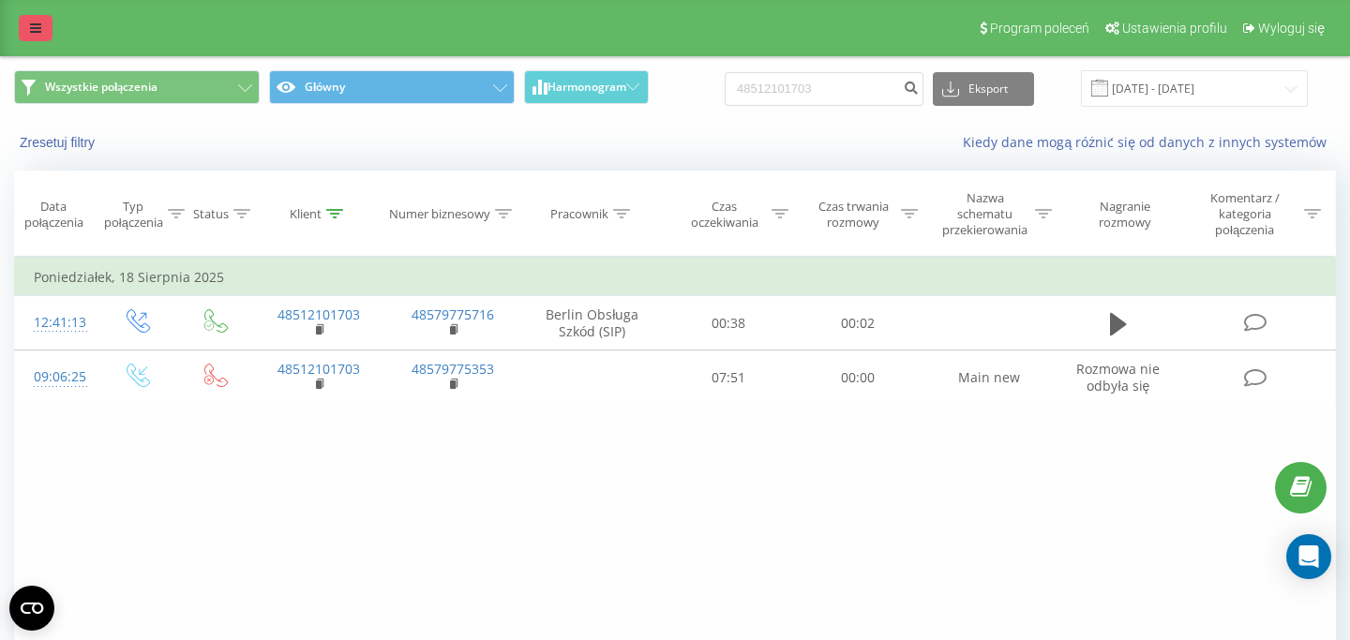
click at [36, 24] on icon at bounding box center [35, 28] width 11 height 13
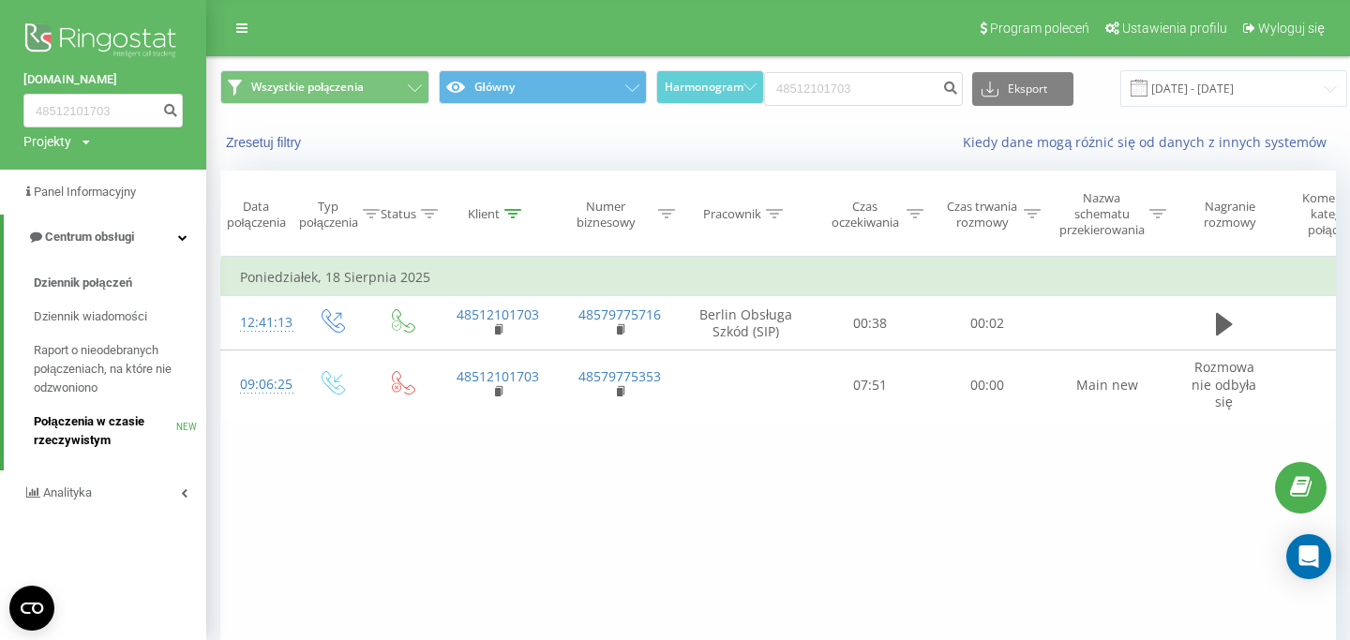
click at [114, 445] on span "Połączenia w czasie rzeczywistym" at bounding box center [105, 432] width 143 height 38
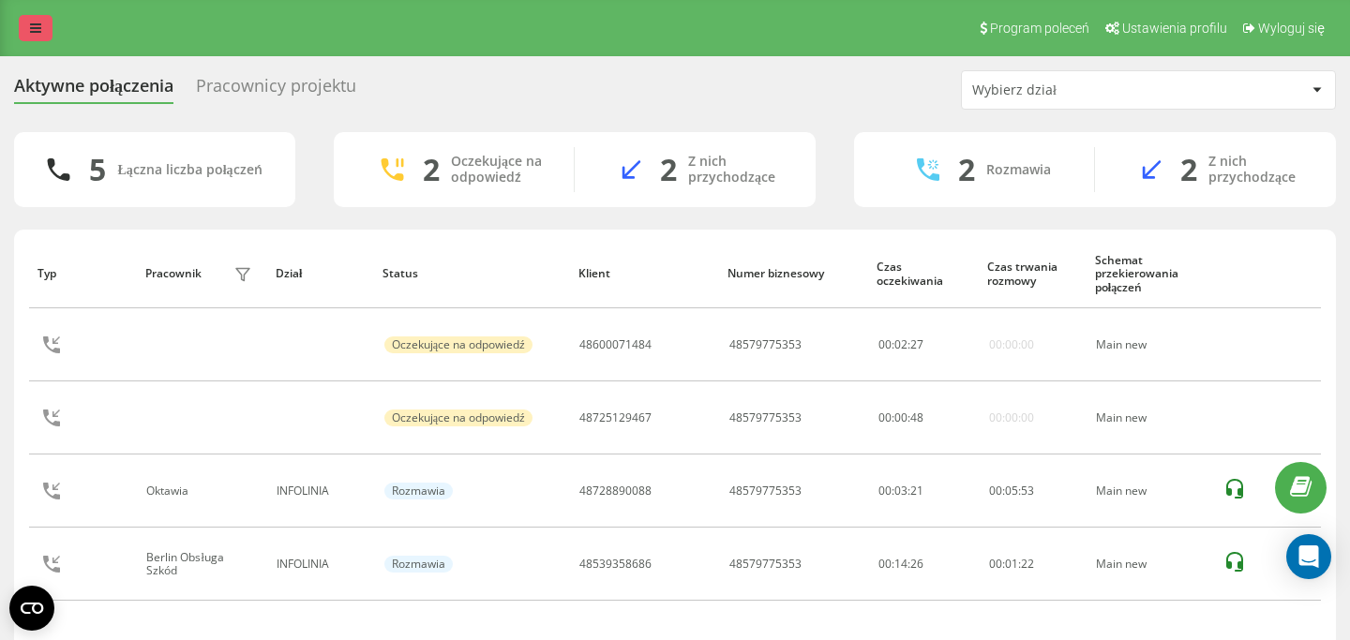
click at [32, 27] on icon at bounding box center [35, 28] width 11 height 13
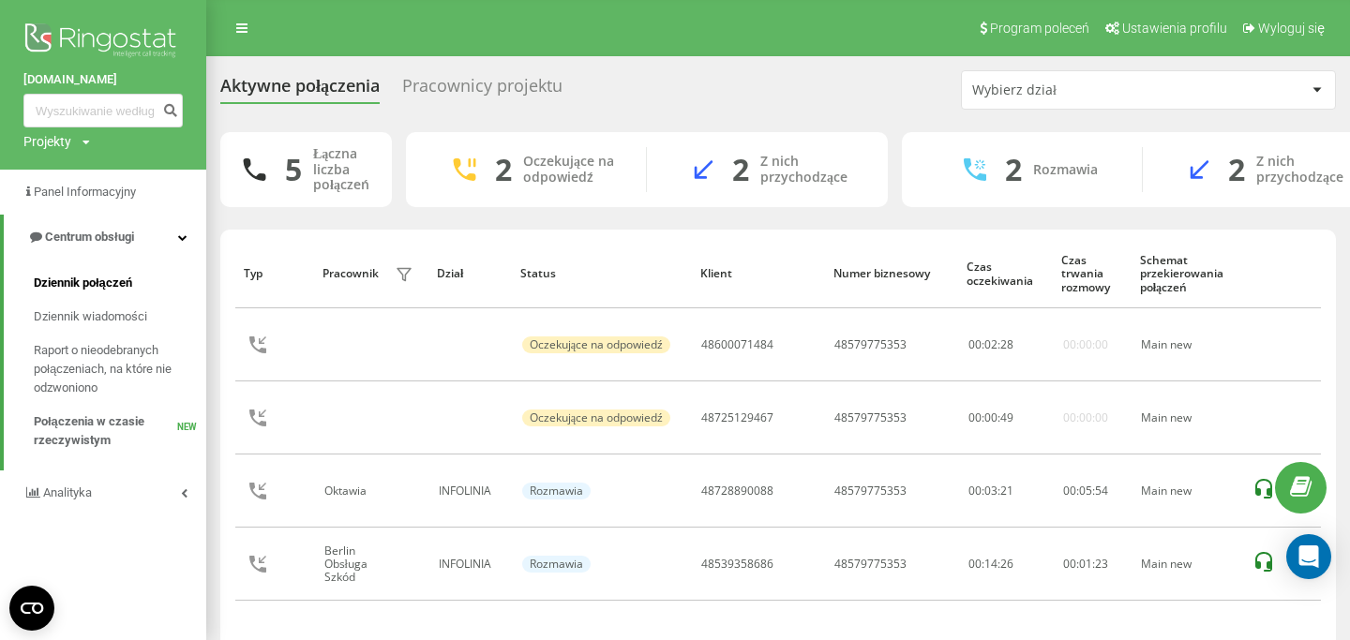
click at [120, 286] on span "Dziennik połączeń" at bounding box center [83, 283] width 98 height 19
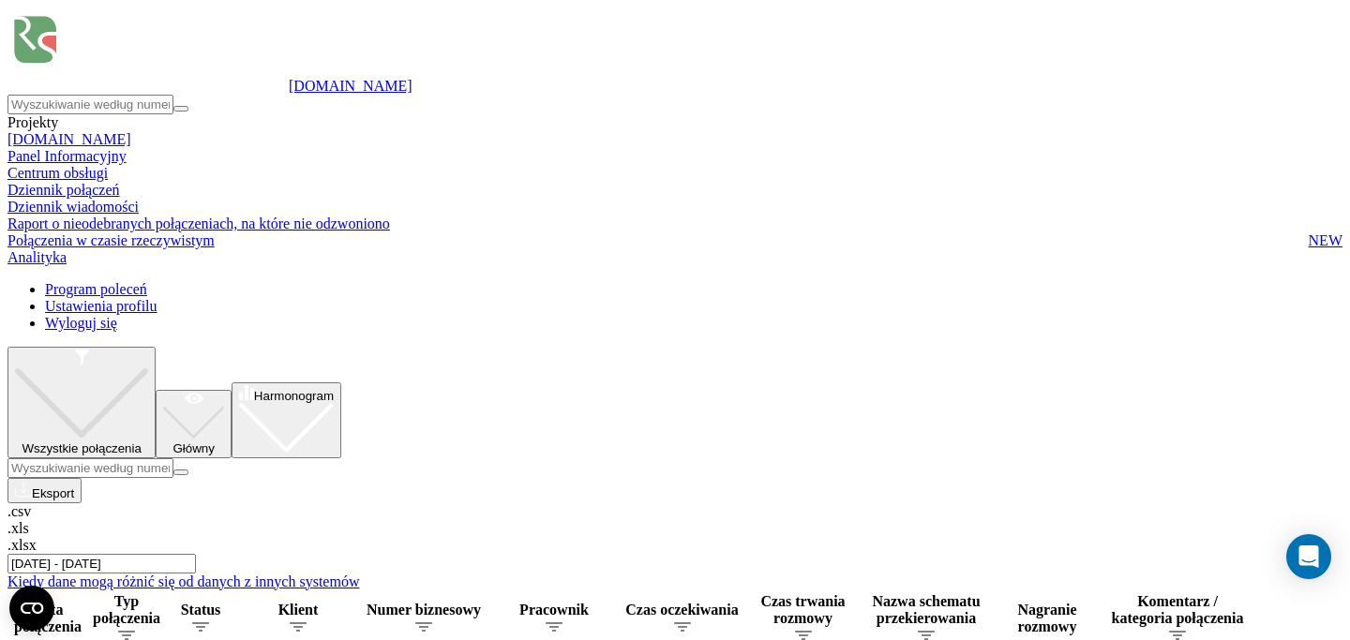
click at [173, 458] on input at bounding box center [91, 468] width 166 height 20
paste input "48539358686"
type input "48539358686"
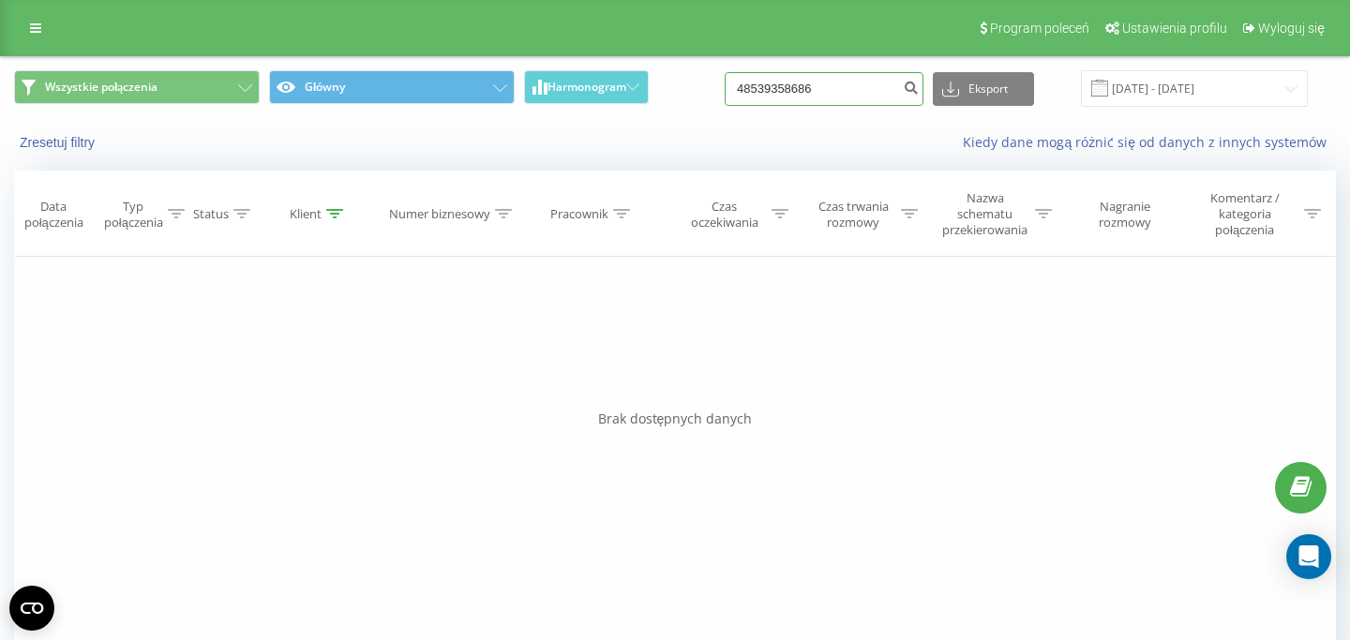
drag, startPoint x: 849, startPoint y: 93, endPoint x: 732, endPoint y: 76, distance: 118.4
click at [736, 76] on input "48539358686" at bounding box center [824, 89] width 199 height 34
paste input "03051453"
type input "48503051453"
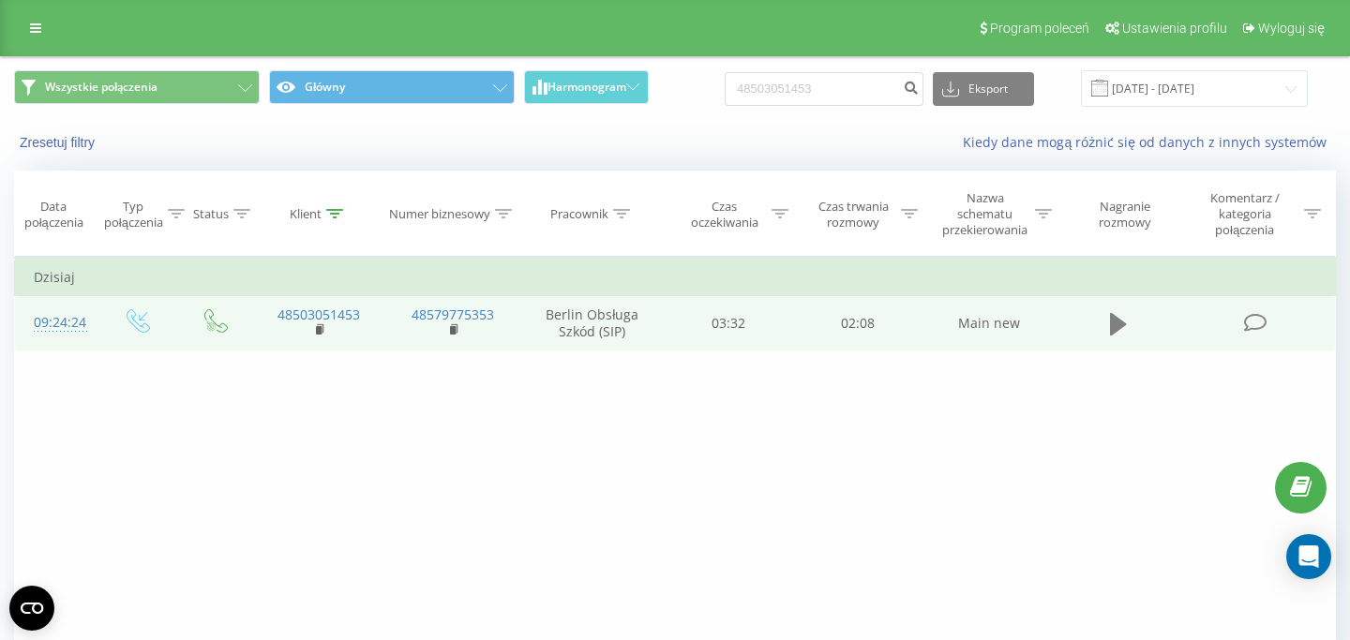
click at [1111, 318] on icon at bounding box center [1118, 324] width 17 height 23
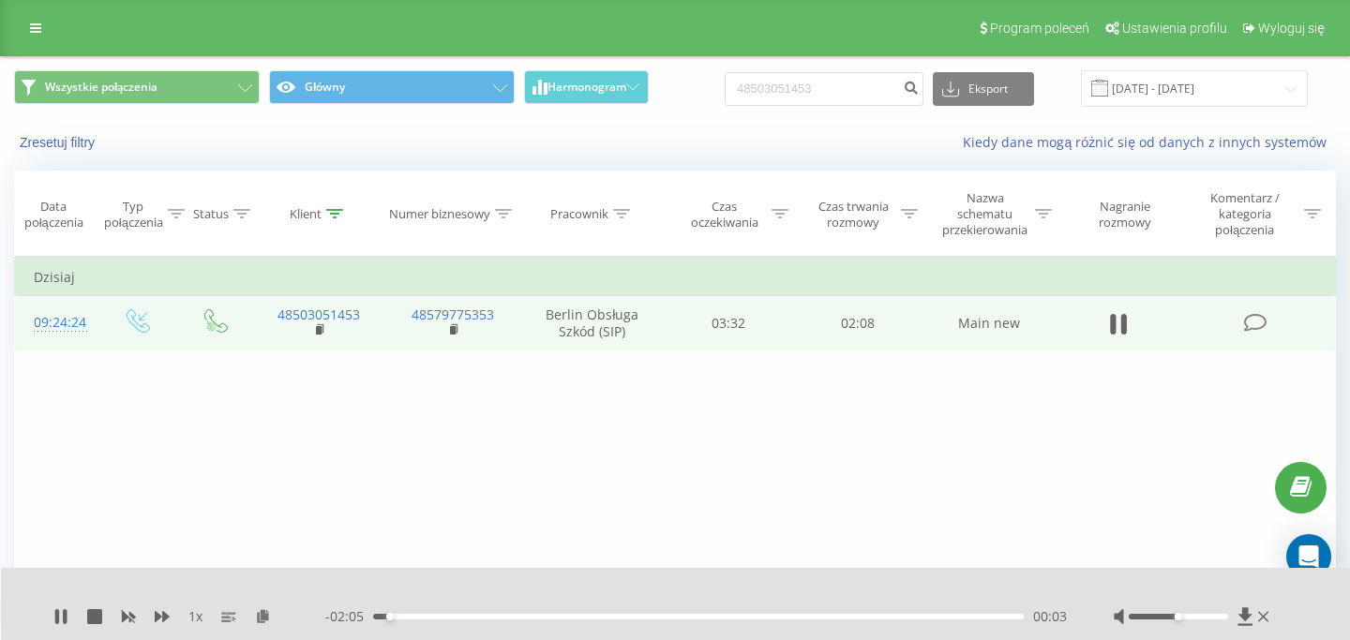
click at [678, 614] on div "00:03" at bounding box center [698, 617] width 651 height 6
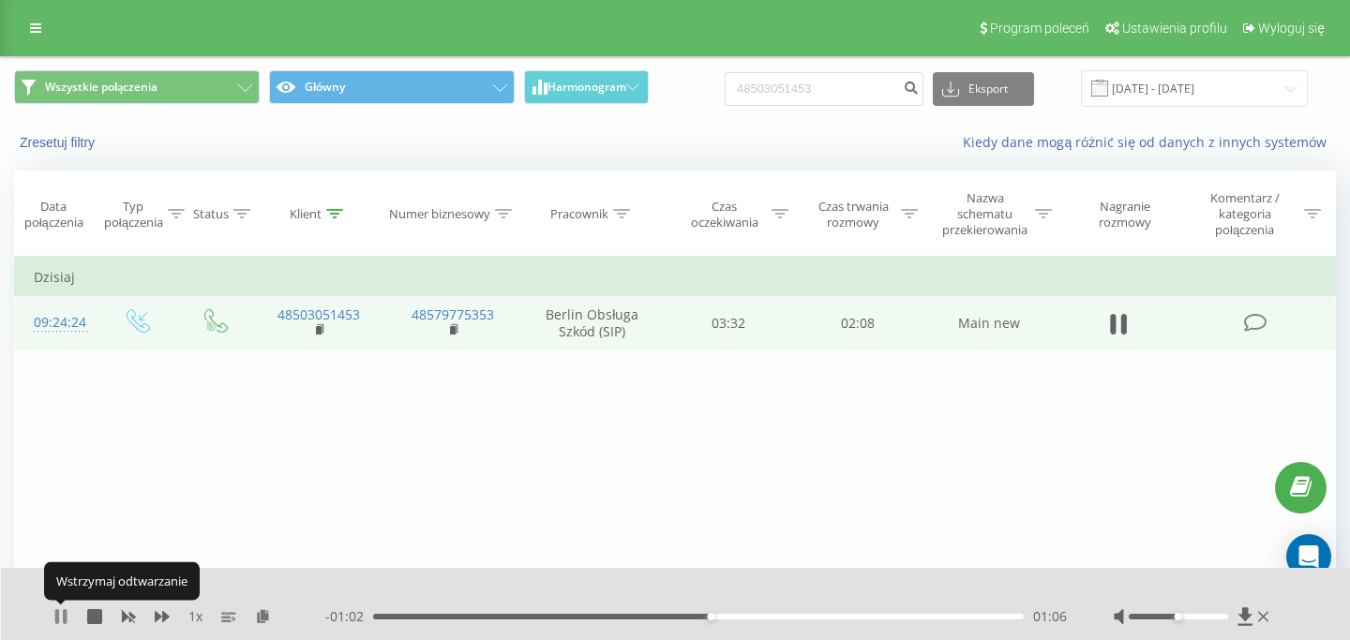
click at [59, 615] on icon at bounding box center [57, 616] width 4 height 15
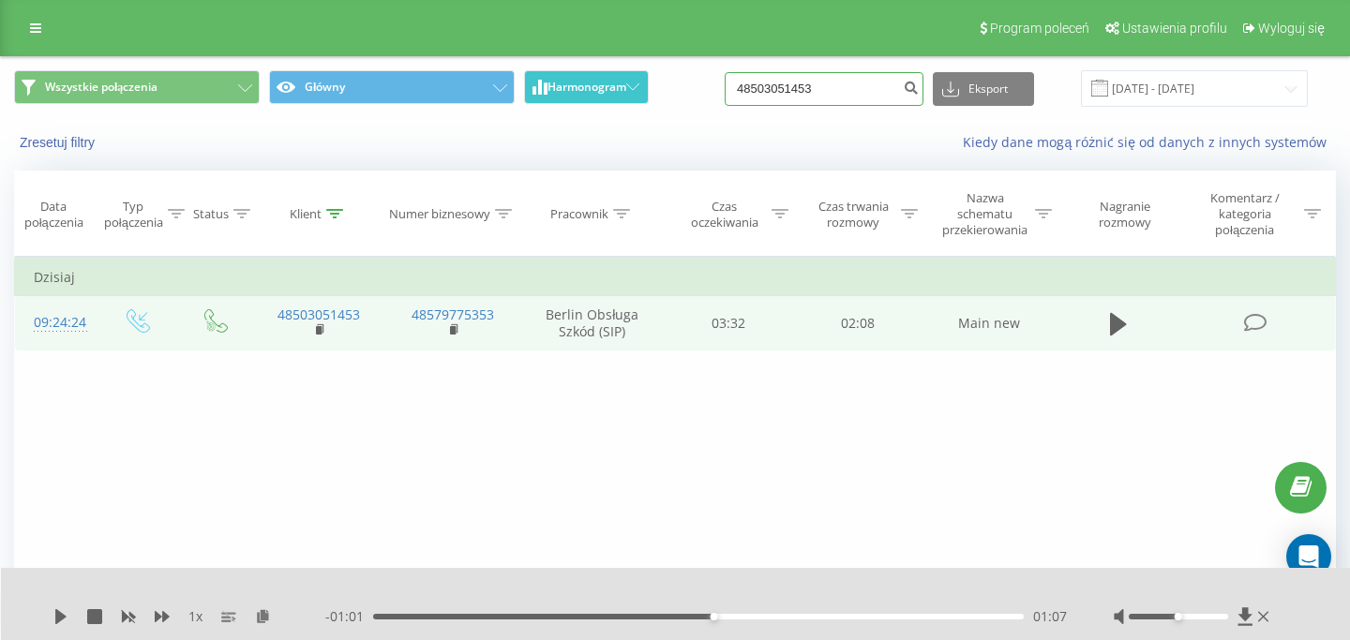
drag, startPoint x: 847, startPoint y: 88, endPoint x: 552, endPoint y: 83, distance: 294.4
click at [725, 85] on input "48503051453" at bounding box center [824, 89] width 199 height 34
paste input "883478950"
type input "48883478950"
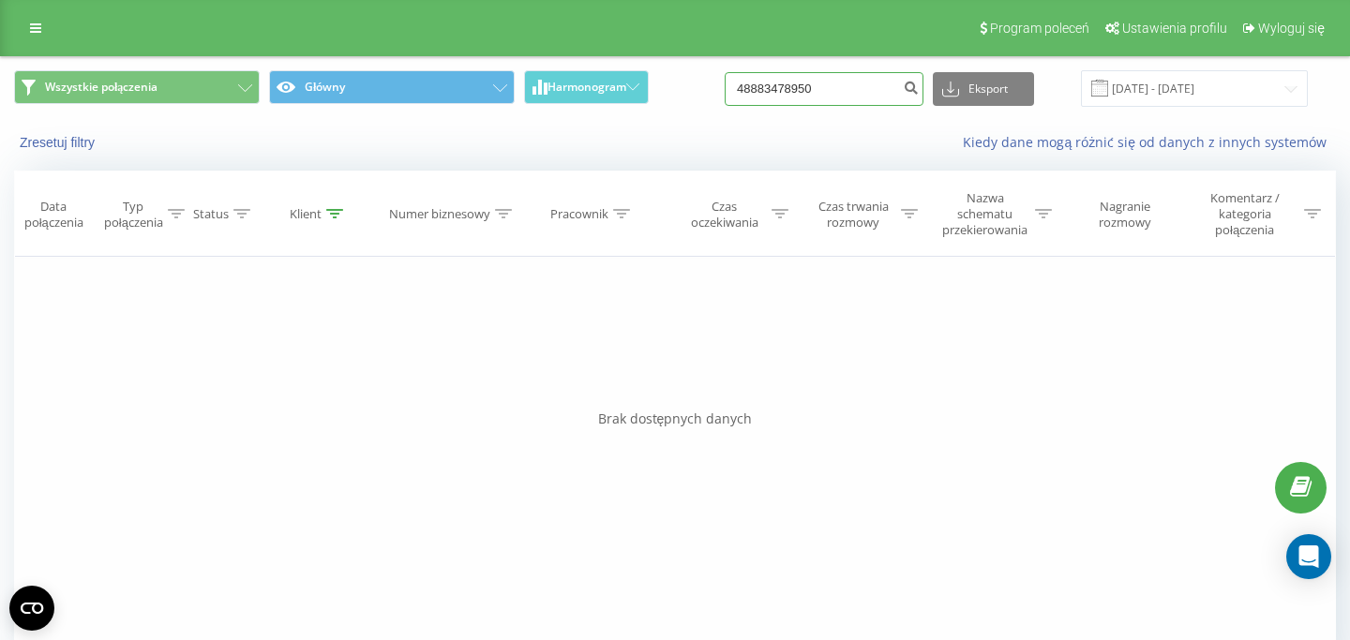
drag, startPoint x: 848, startPoint y: 81, endPoint x: 696, endPoint y: 63, distance: 152.9
click at [725, 72] on input "48883478950" at bounding box center [824, 89] width 199 height 34
paste input "72614040"
type input "48726140400"
click at [865, 100] on input "48726140400" at bounding box center [824, 89] width 199 height 34
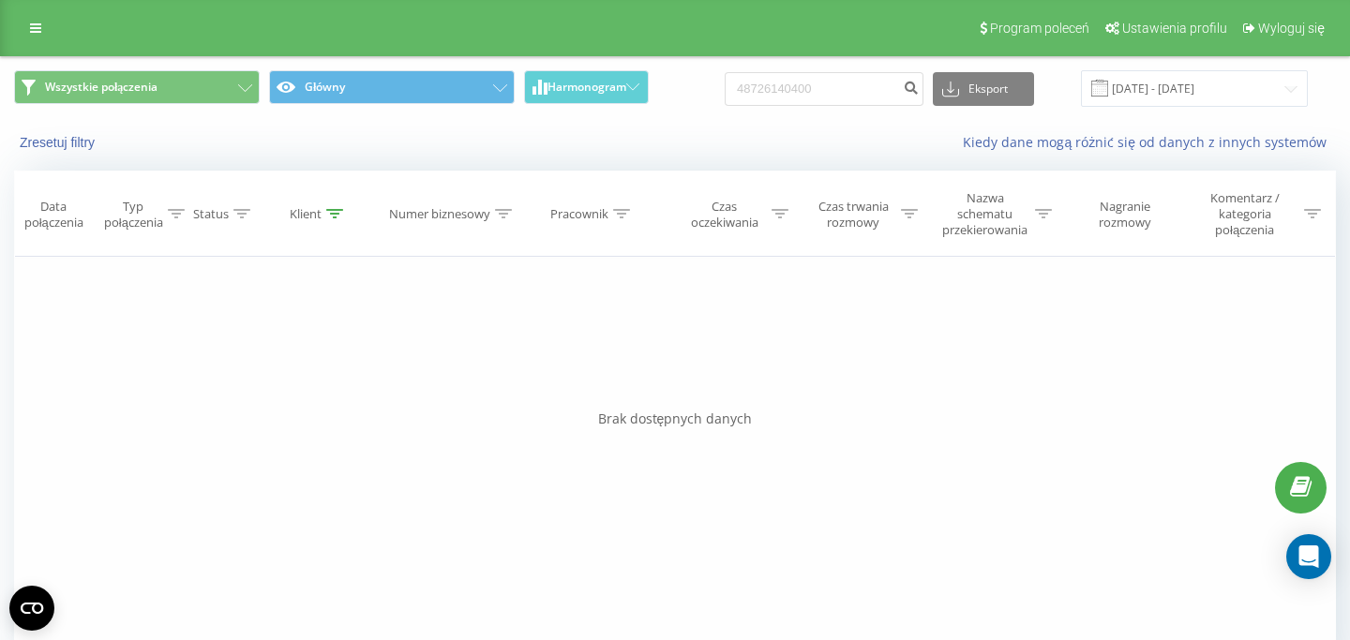
click at [38, 36] on link at bounding box center [36, 28] width 34 height 26
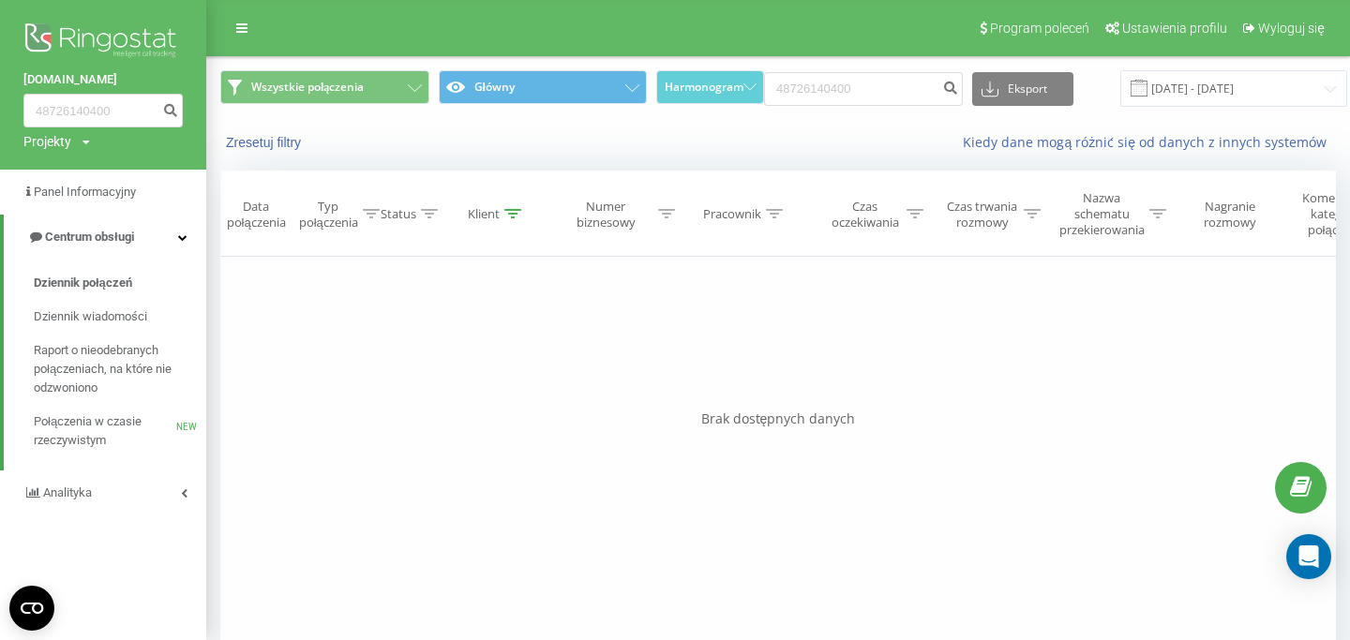
click at [351, 124] on div "Zresetuj filtry Kiedy dane mogą różnić się od danych z innych systemów" at bounding box center [778, 142] width 1142 height 45
click at [134, 428] on span "Połączenia w czasie rzeczywistym" at bounding box center [105, 432] width 143 height 38
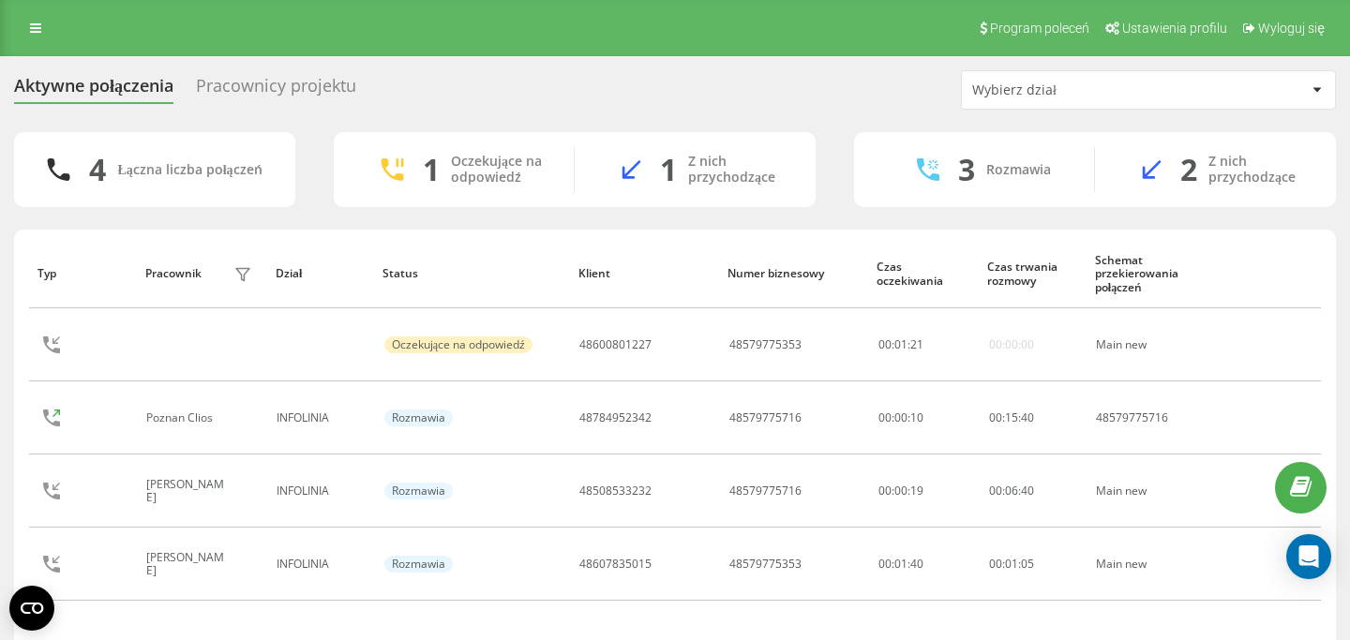
click at [250, 83] on div "Pracownicy projektu" at bounding box center [276, 90] width 160 height 29
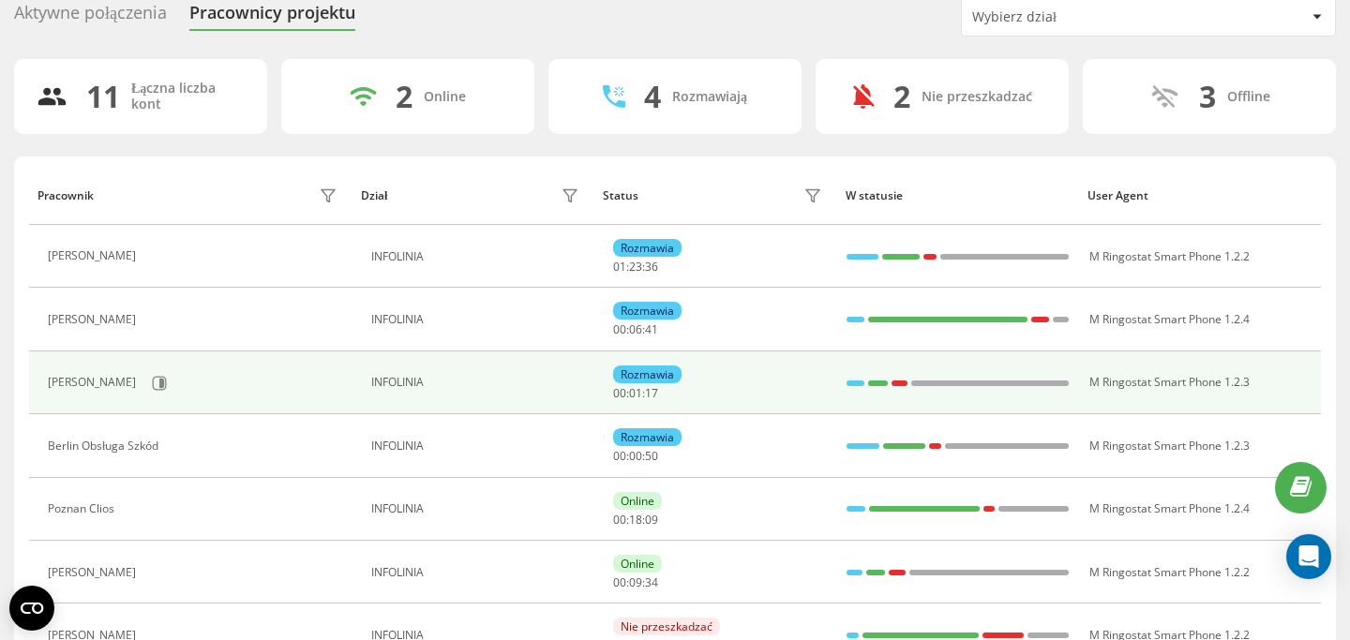
scroll to position [75, 0]
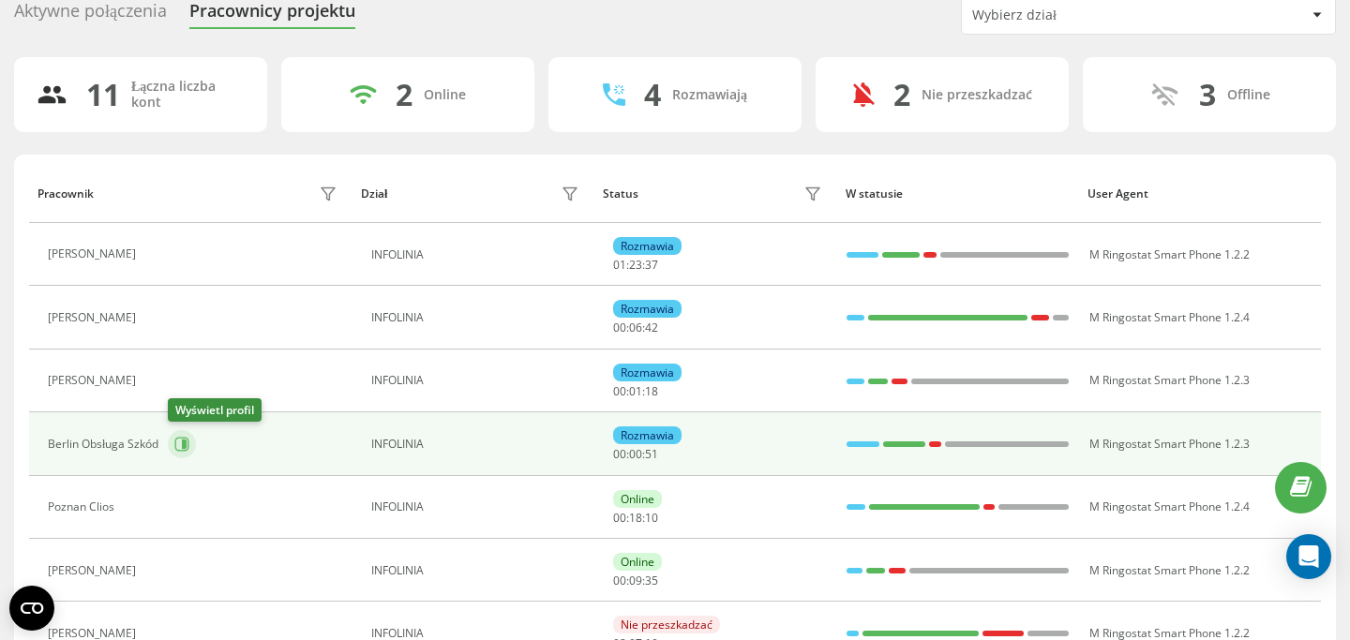
click at [182, 450] on icon at bounding box center [181, 444] width 15 height 15
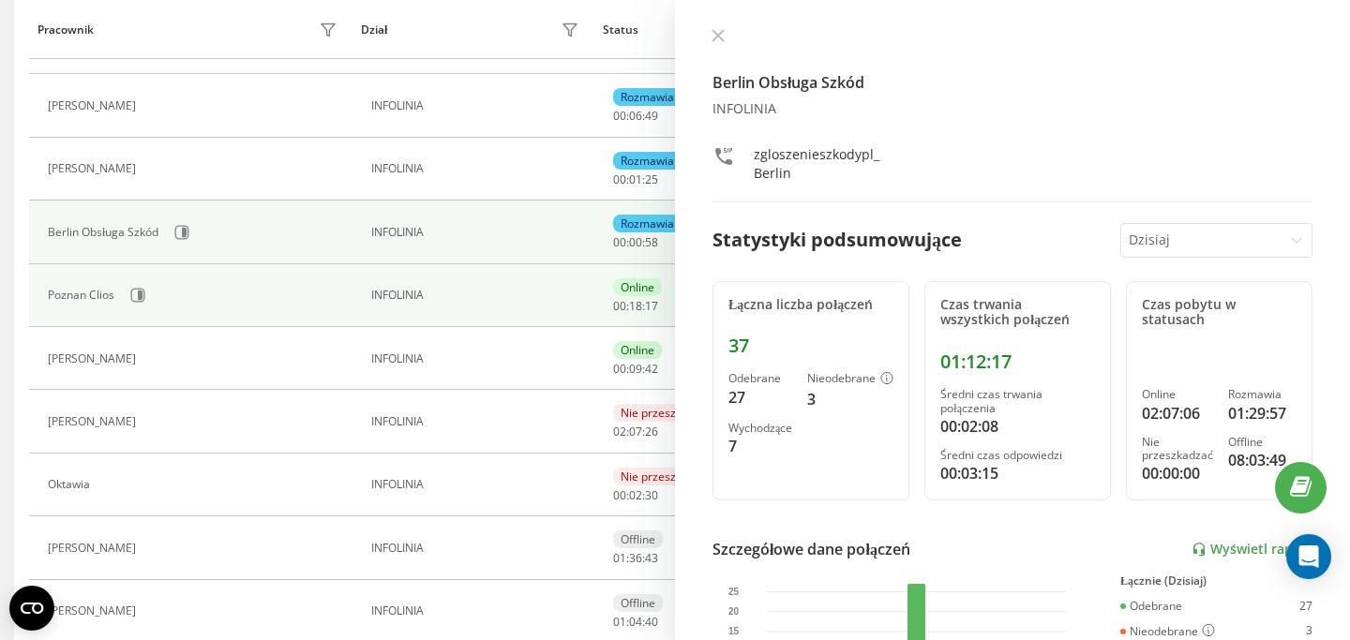
scroll to position [280, 0]
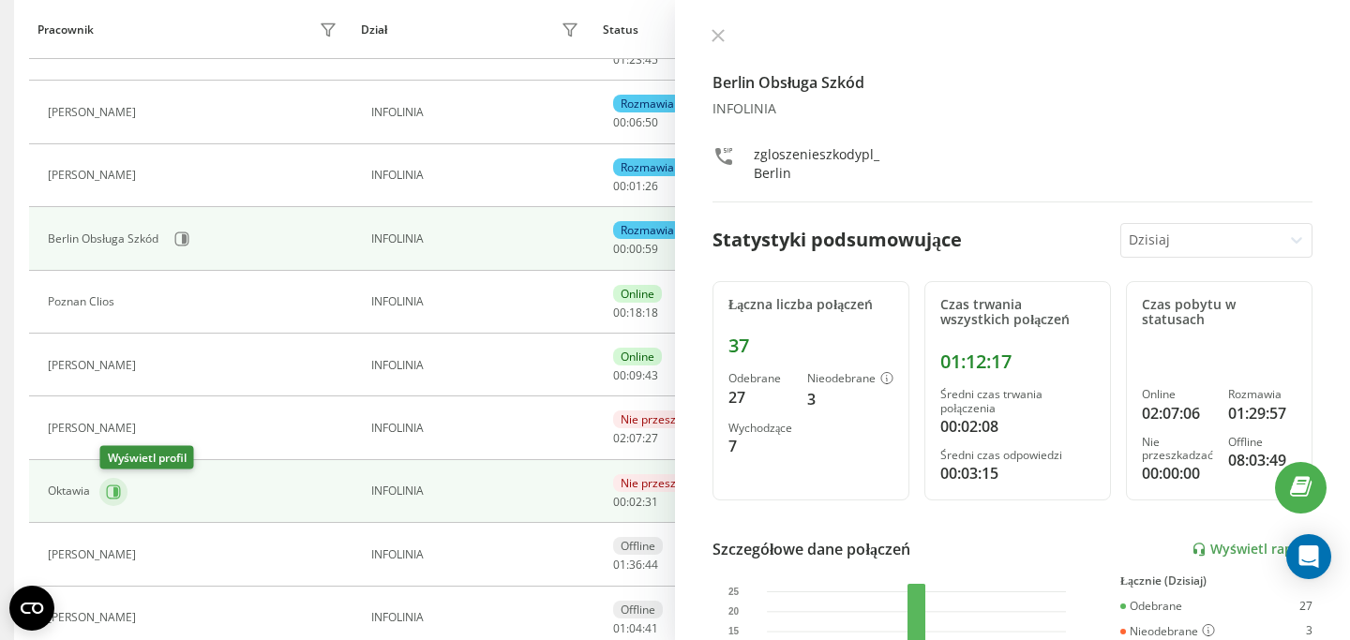
click at [113, 487] on icon at bounding box center [113, 492] width 15 height 15
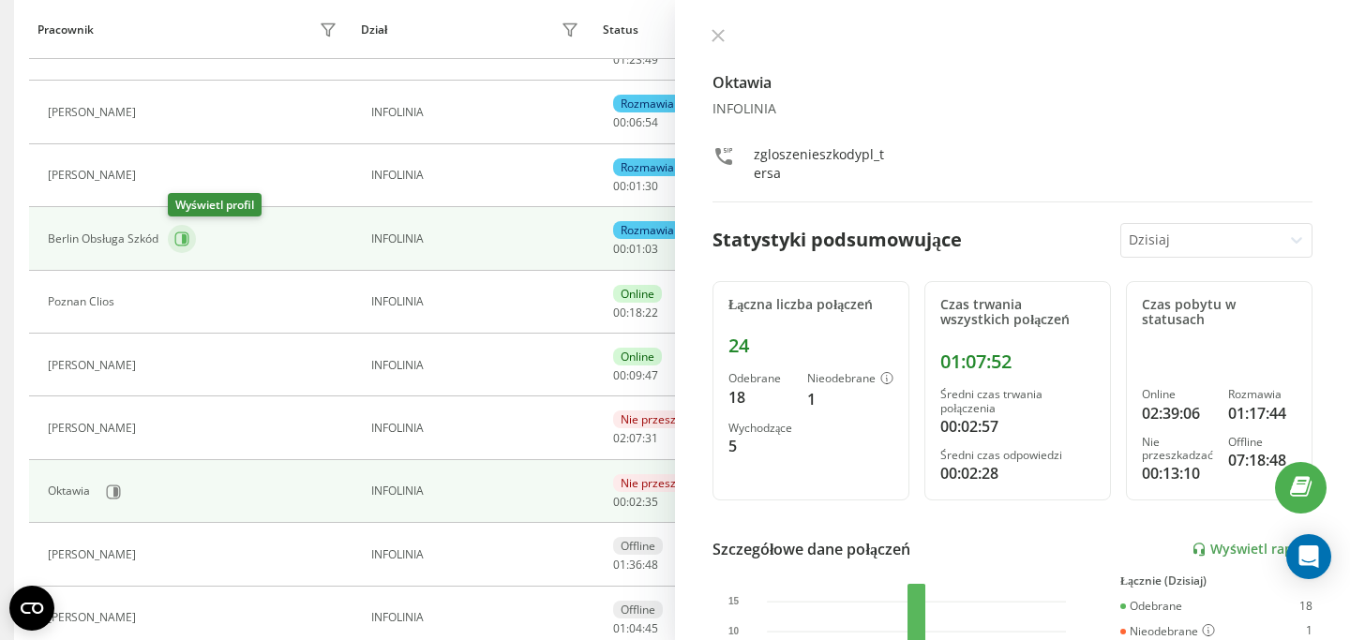
click at [179, 235] on icon at bounding box center [181, 239] width 15 height 15
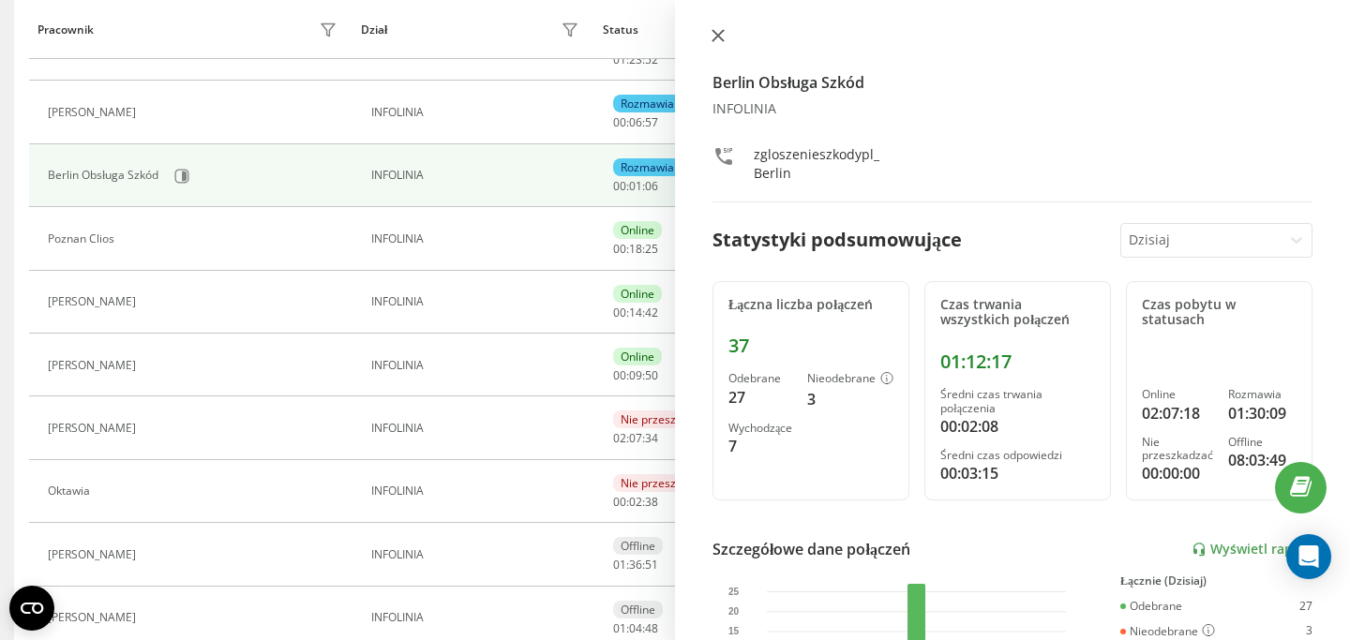
click at [716, 40] on icon at bounding box center [718, 35] width 13 height 13
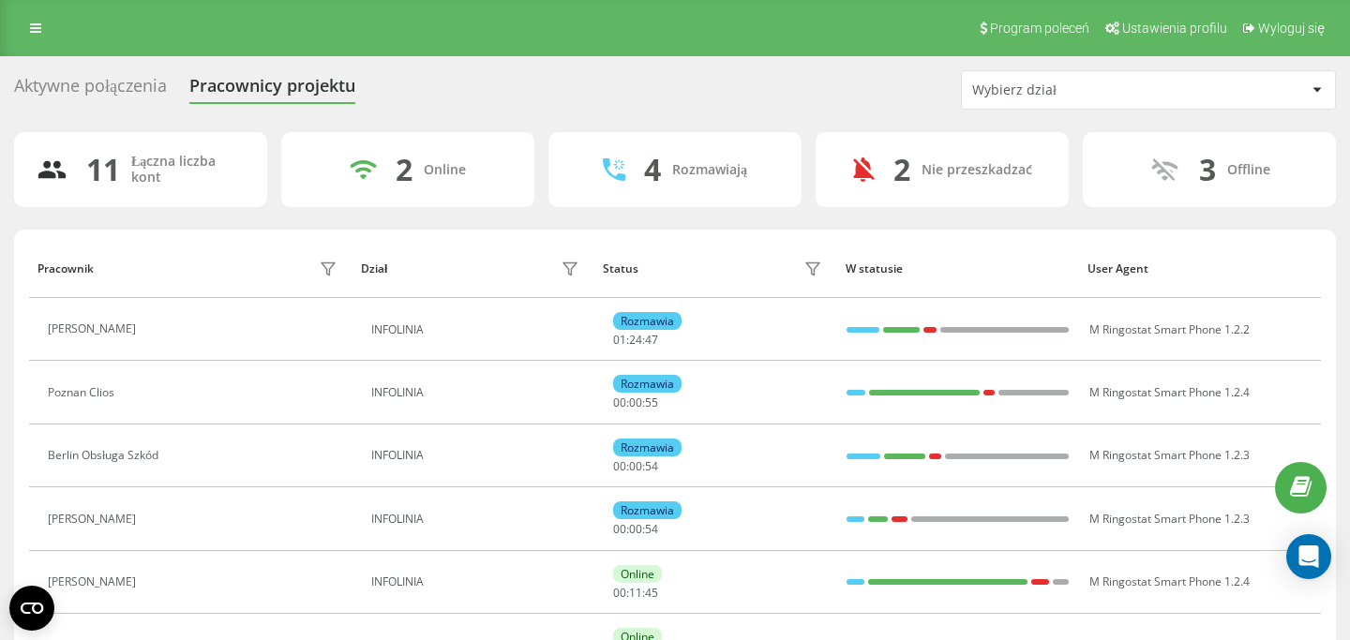
click at [158, 87] on div "Aktywne połączenia" at bounding box center [90, 90] width 153 height 29
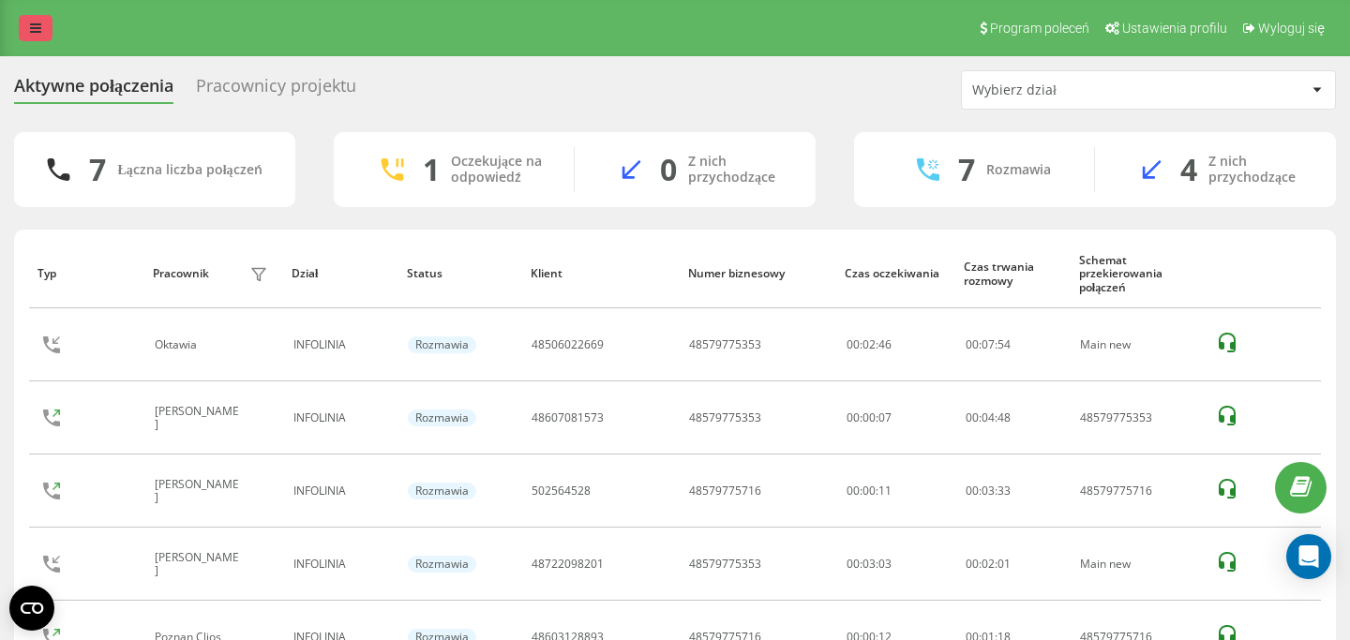
click at [34, 30] on icon at bounding box center [35, 28] width 11 height 13
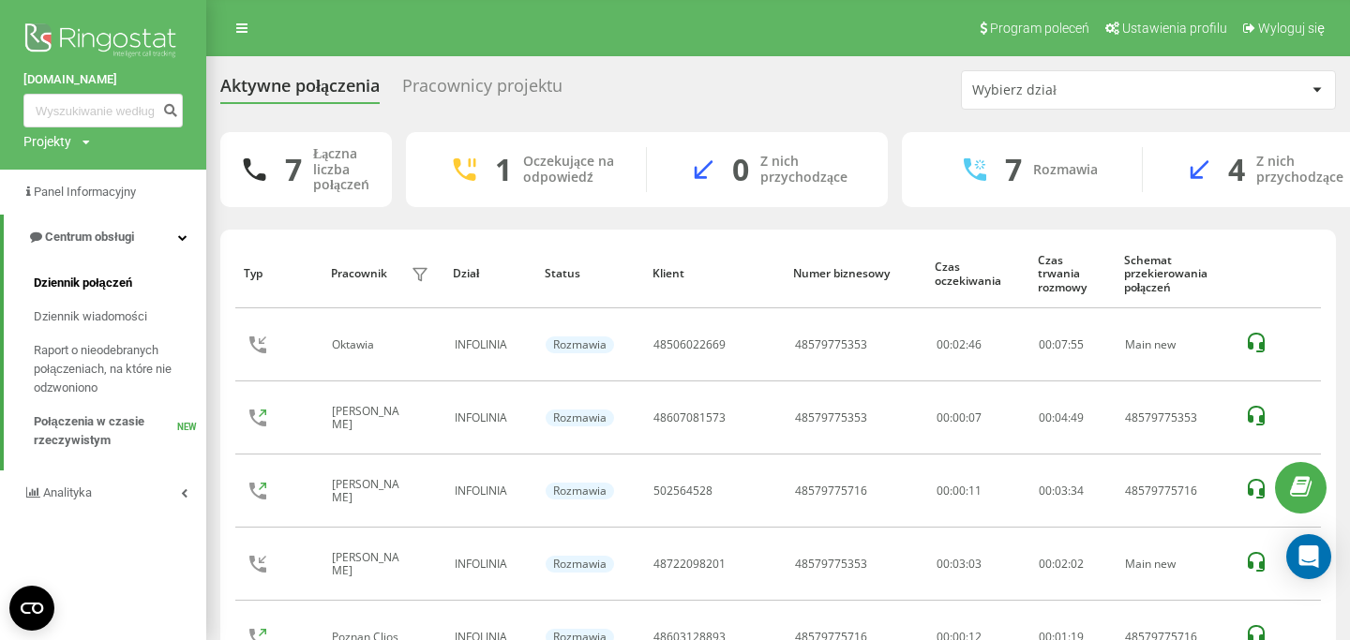
click at [104, 280] on span "Dziennik połączeń" at bounding box center [83, 283] width 98 height 19
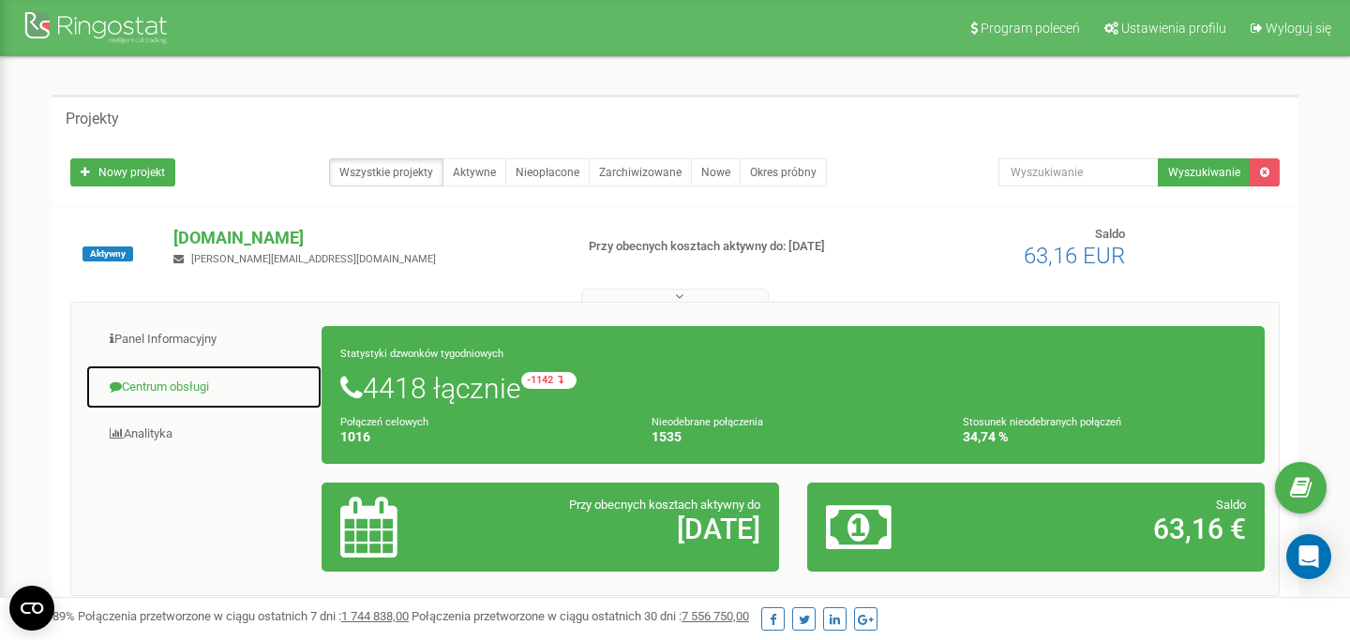
click at [171, 396] on link "Centrum obsługi" at bounding box center [203, 388] width 237 height 46
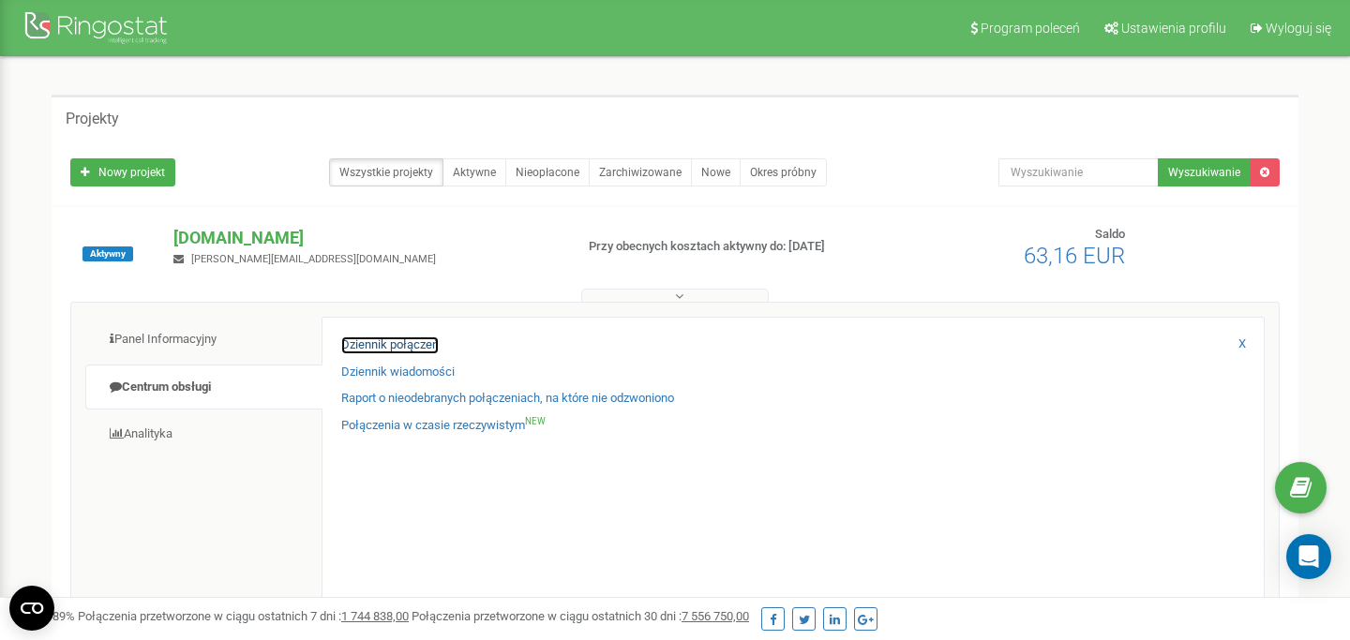
click at [377, 353] on link "Dziennik połączeń" at bounding box center [390, 346] width 98 height 18
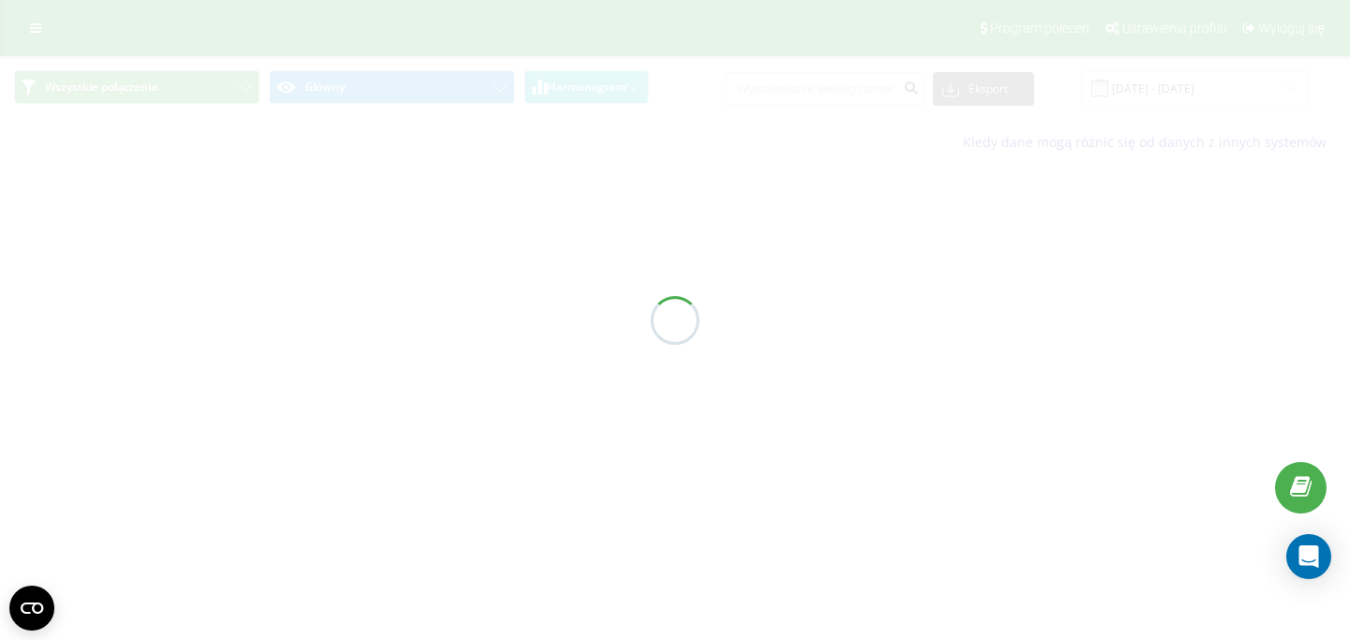
click at [815, 87] on div "Wszystkie połączenia Główny Harmonogram Eksport .csv .xls .xlsx [DATE] - [DATE]…" at bounding box center [675, 111] width 1350 height 110
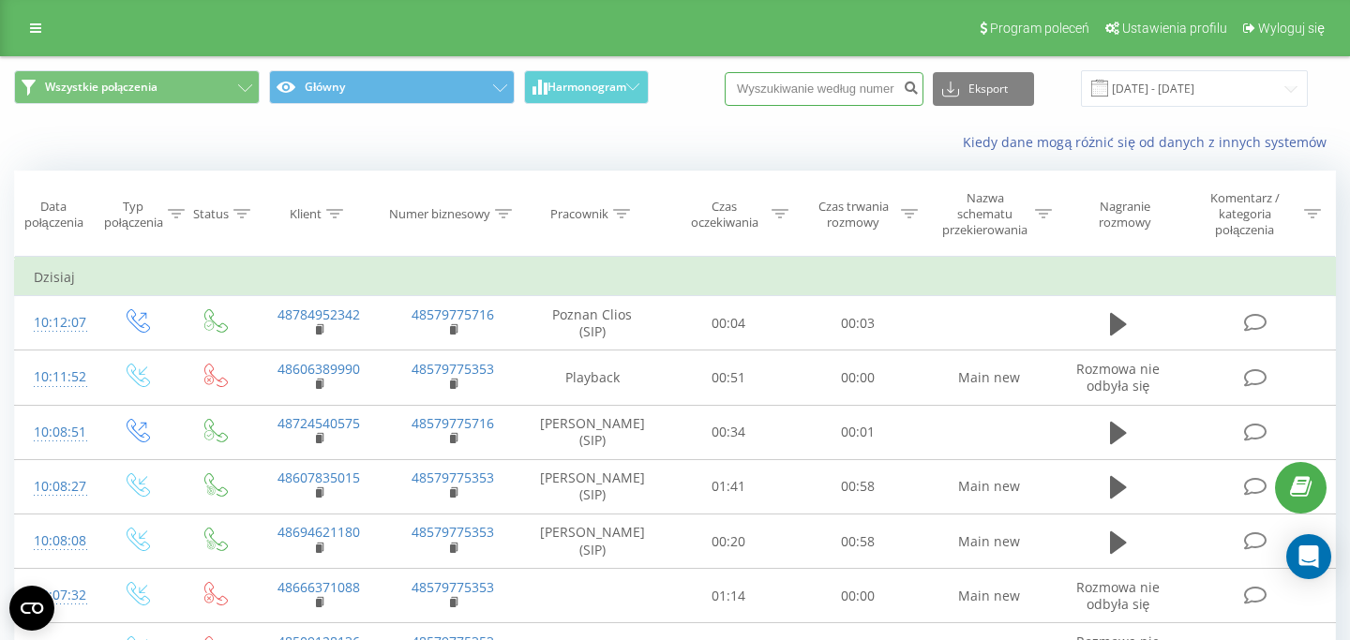
click at [815, 87] on input at bounding box center [824, 89] width 199 height 34
paste input "48730722001"
type input "48730722001"
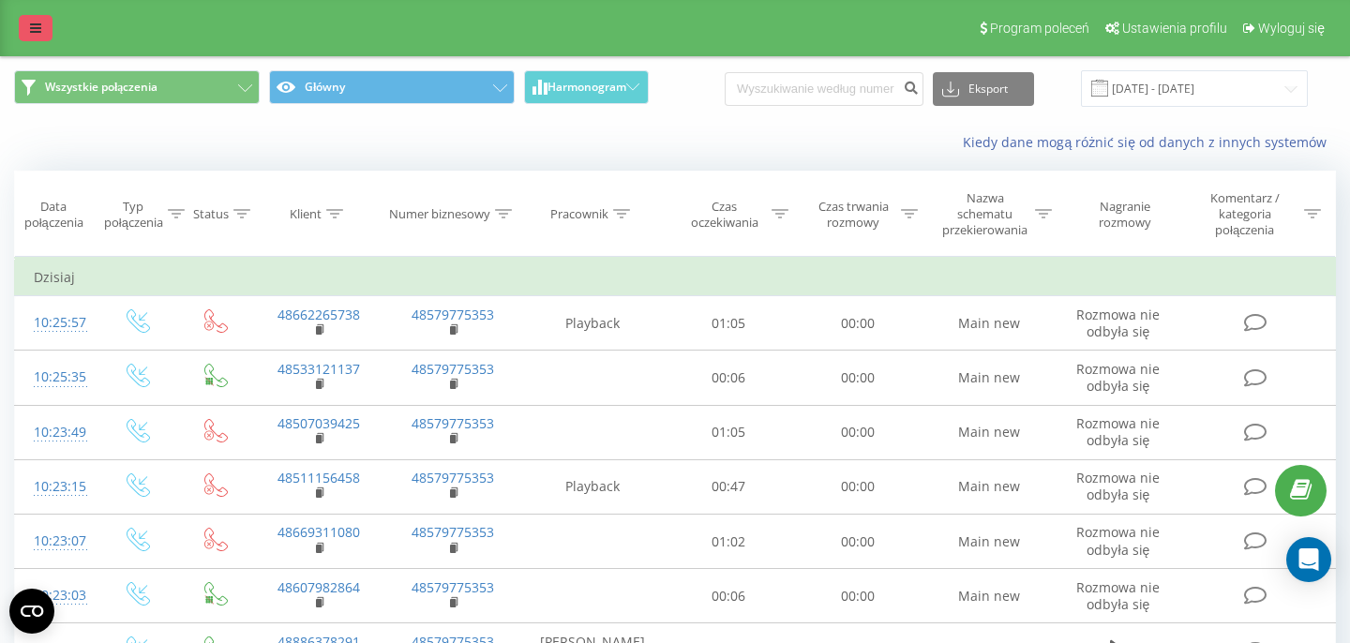
click at [46, 38] on link at bounding box center [36, 28] width 34 height 26
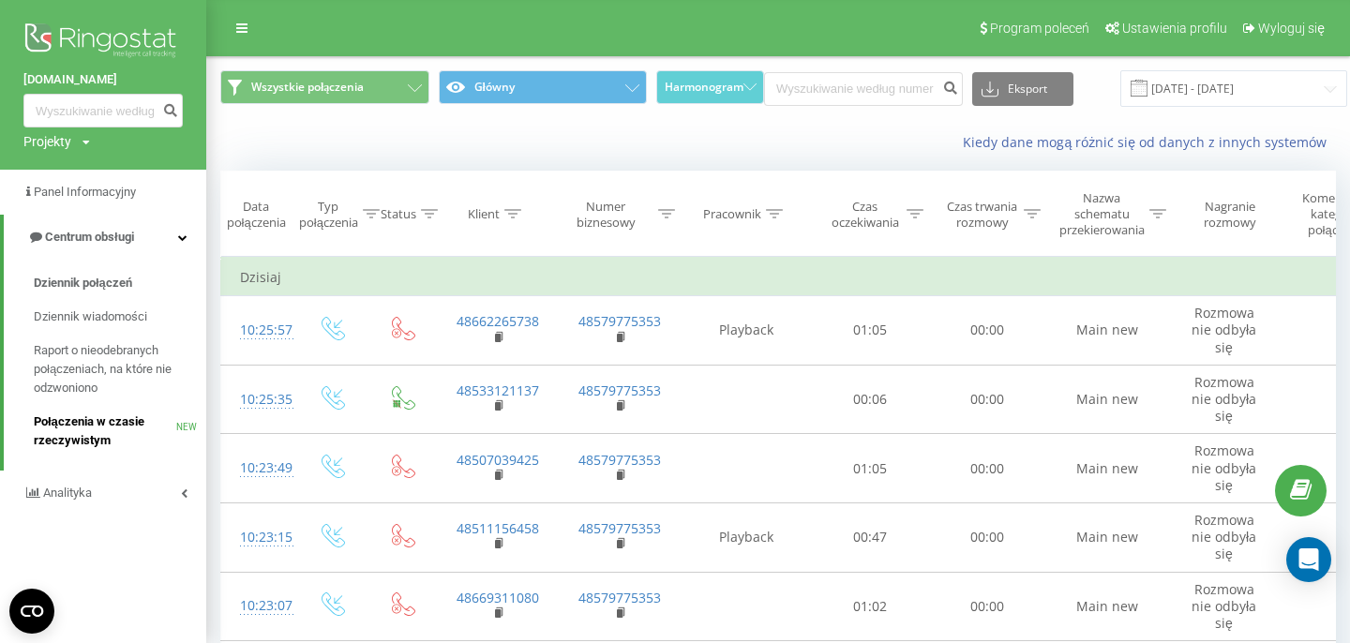
click at [113, 428] on span "Połączenia w czasie rzeczywistym" at bounding box center [105, 432] width 143 height 38
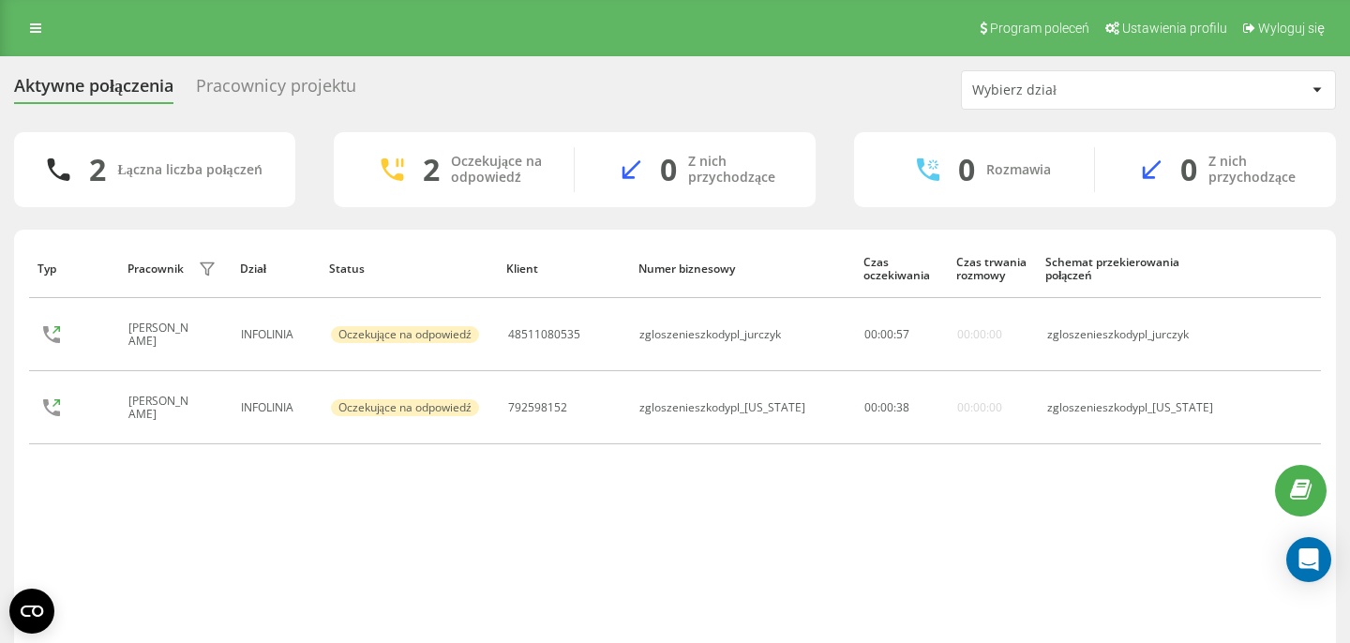
click at [263, 89] on div "Pracownicy projektu" at bounding box center [276, 90] width 160 height 29
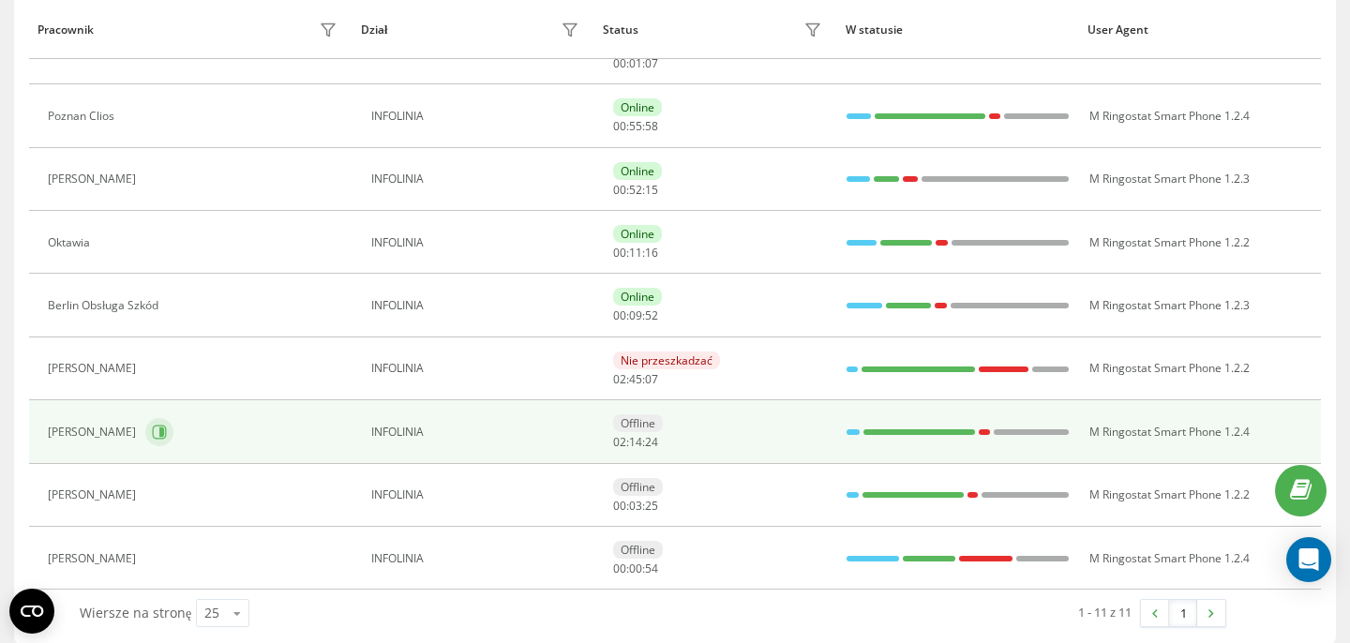
scroll to position [400, 0]
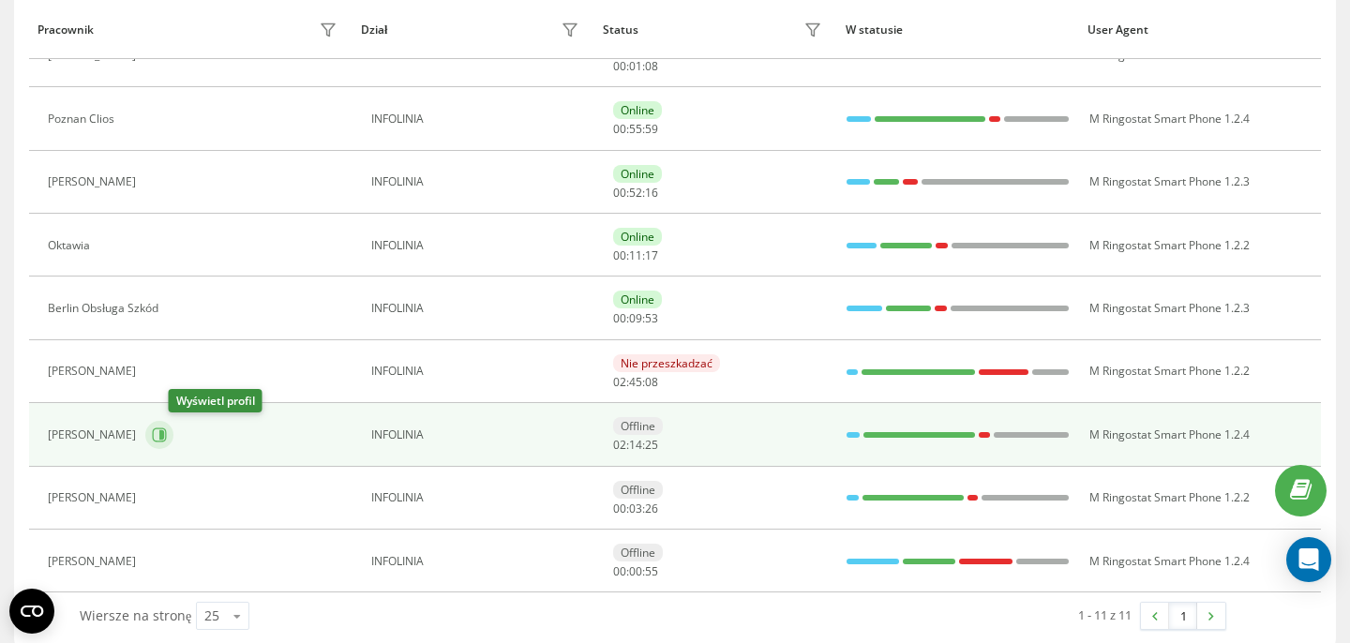
click at [167, 436] on icon at bounding box center [159, 435] width 15 height 15
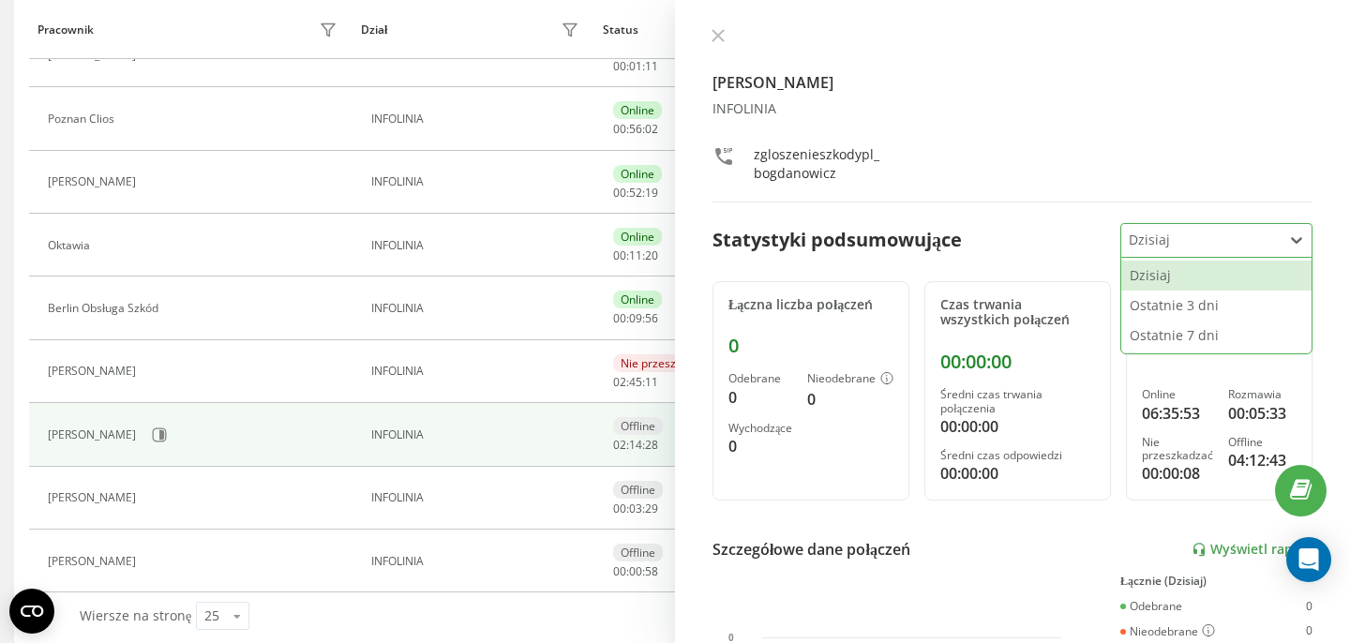
click at [1177, 251] on div at bounding box center [1202, 241] width 146 height 22
click at [1181, 333] on div "Ostatnie 7 dni" at bounding box center [1216, 336] width 190 height 30
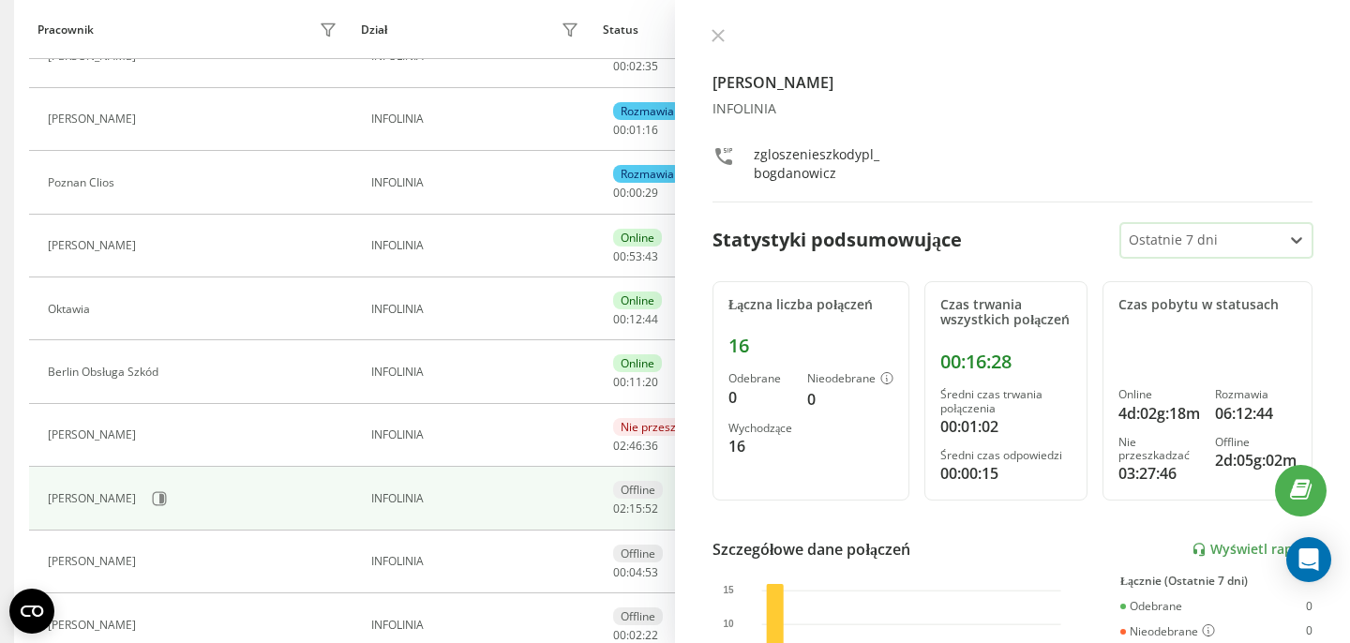
click at [1184, 232] on div at bounding box center [1202, 241] width 146 height 22
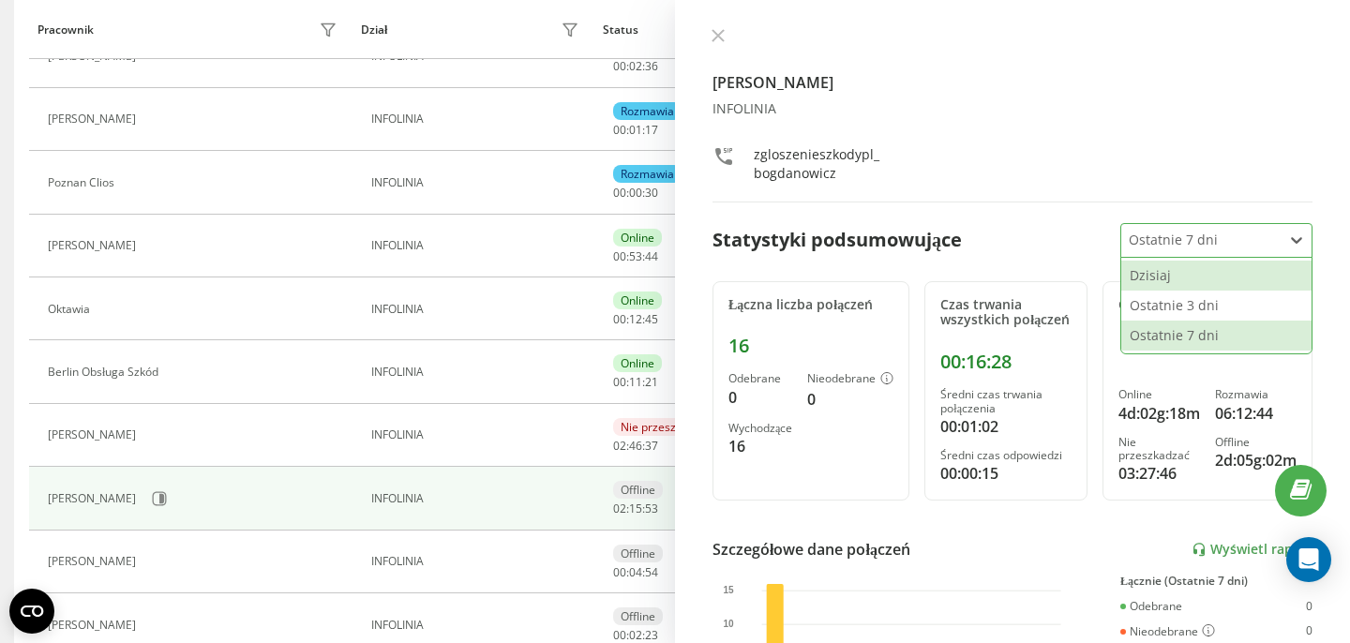
click at [1177, 278] on div "Dzisiaj" at bounding box center [1216, 276] width 190 height 30
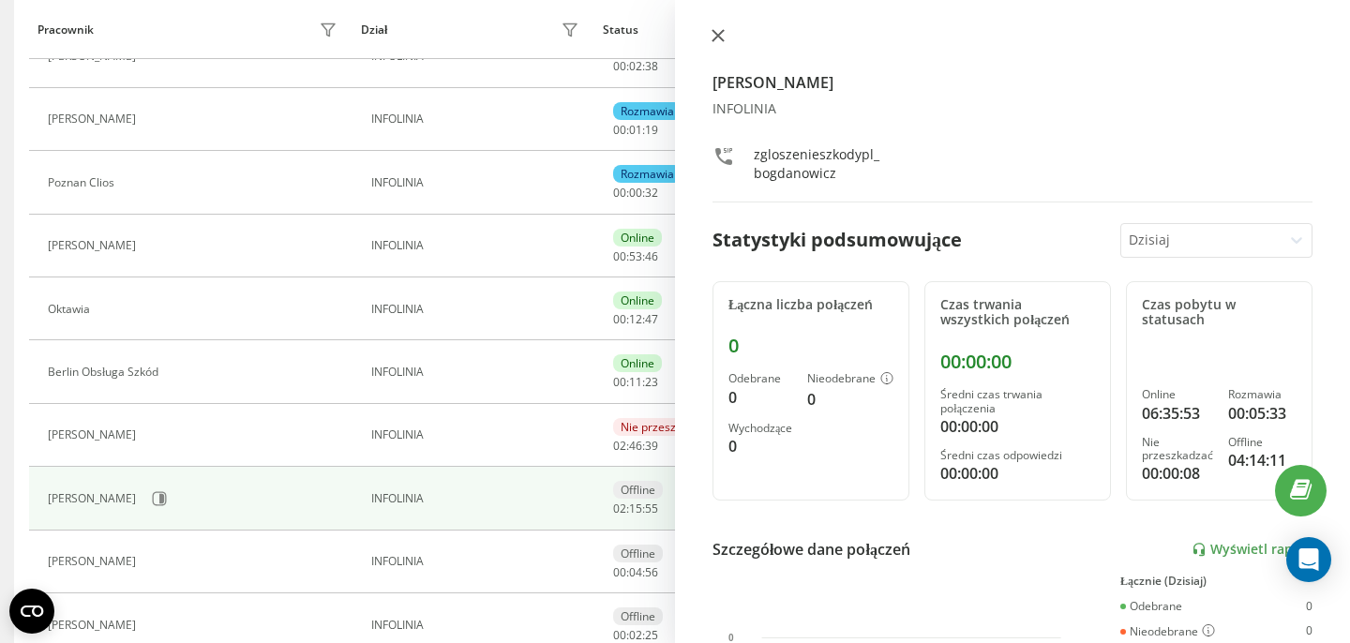
click at [715, 34] on icon at bounding box center [718, 35] width 11 height 11
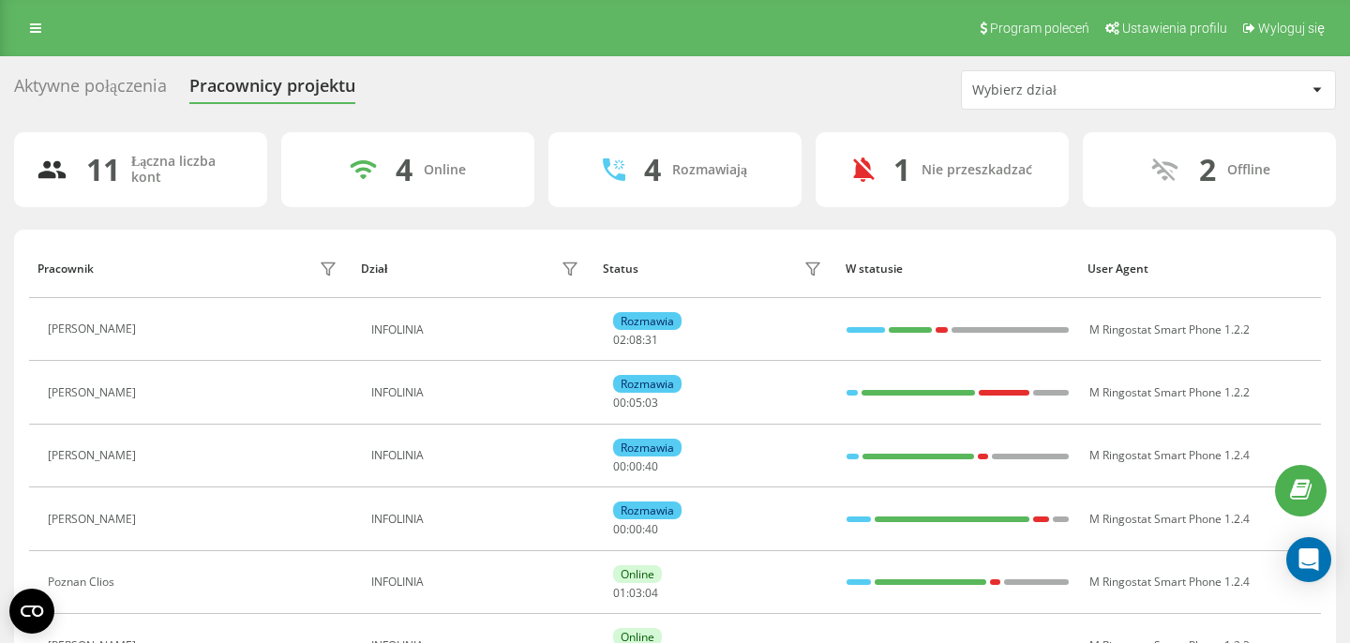
click at [105, 112] on div "Aktywne połączenia Pracownicy projektu Wybierz dział 11 Łączna liczba kont 4 On…" at bounding box center [675, 559] width 1322 height 979
click at [105, 91] on div "Aktywne połączenia" at bounding box center [90, 90] width 153 height 29
